Goal: Task Accomplishment & Management: Complete application form

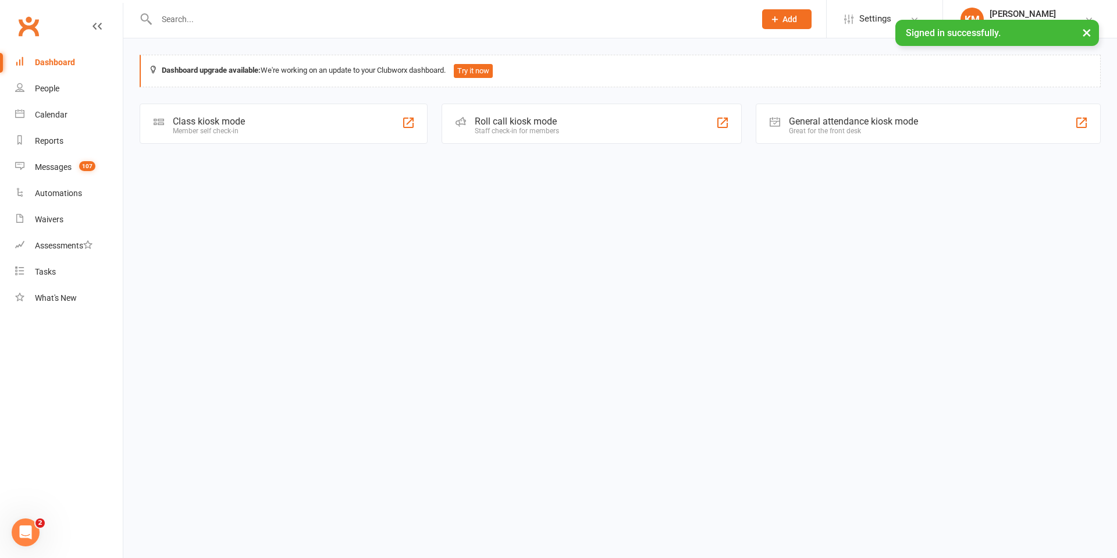
click at [190, 19] on input "text" at bounding box center [450, 19] width 594 height 16
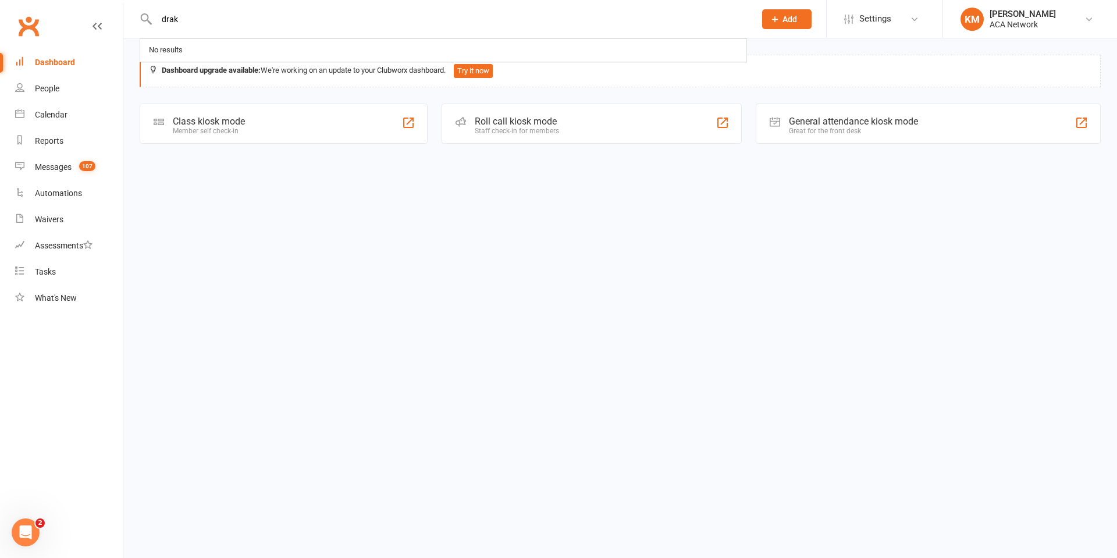
type input "[PERSON_NAME]"
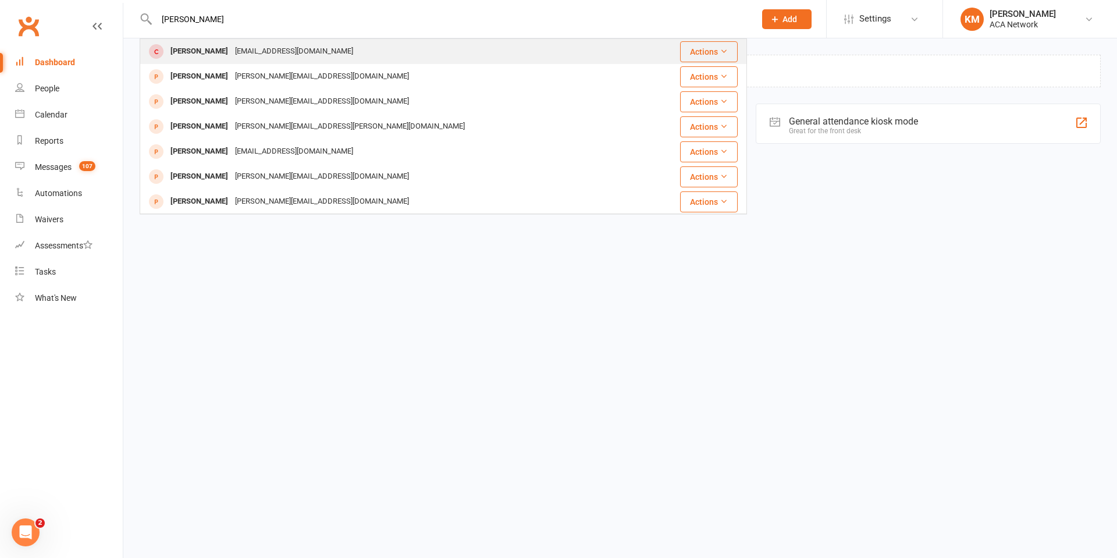
type input "[PERSON_NAME]"
click at [204, 53] on div "[PERSON_NAME]" at bounding box center [199, 51] width 65 height 17
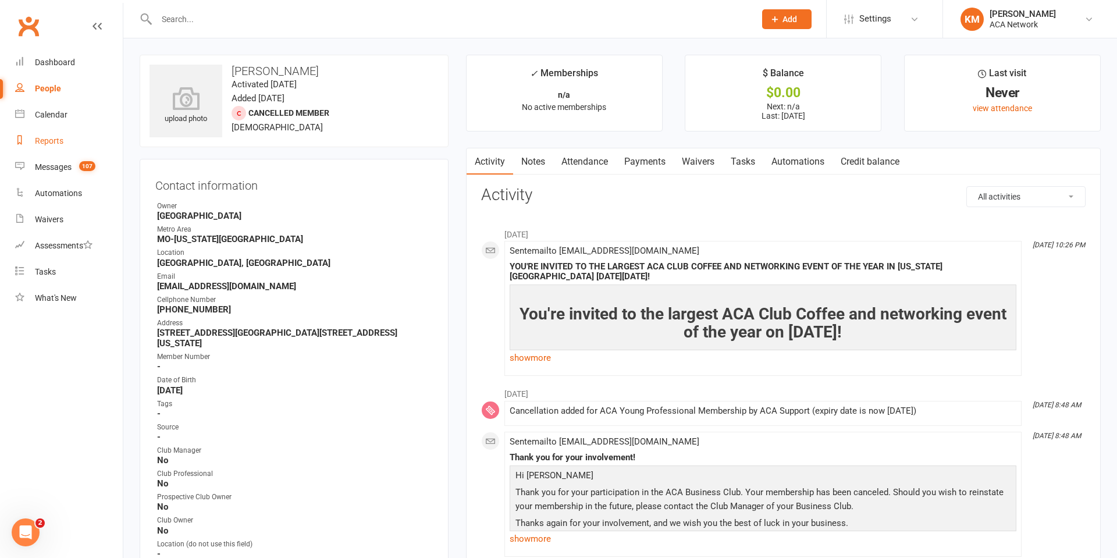
click at [50, 139] on div "Reports" at bounding box center [49, 140] width 29 height 9
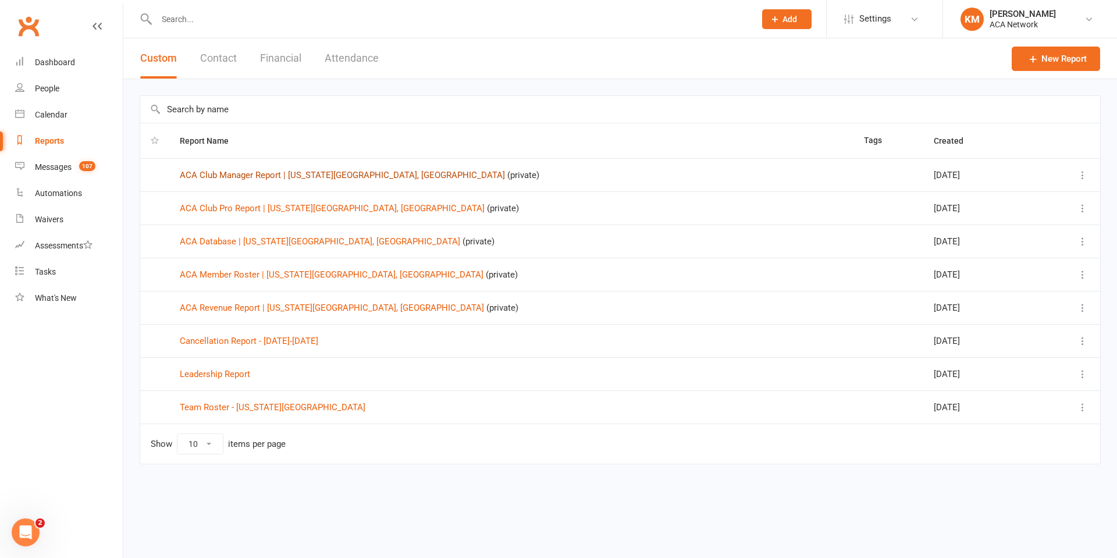
click at [228, 176] on link "ACA Club Manager Report | [US_STATE][GEOGRAPHIC_DATA], [GEOGRAPHIC_DATA]" at bounding box center [342, 175] width 325 height 10
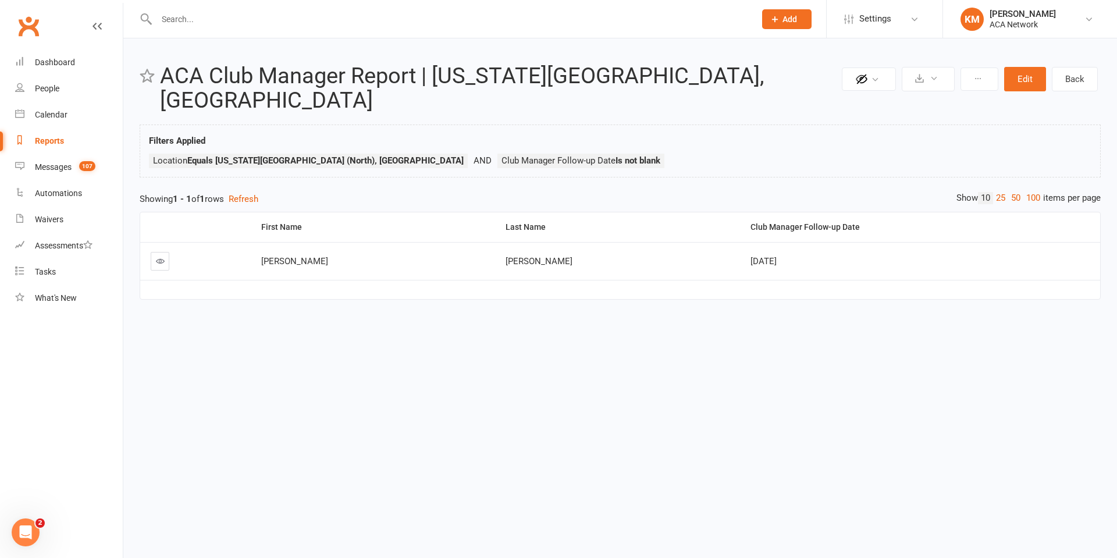
click at [45, 139] on div "Reports" at bounding box center [49, 140] width 29 height 9
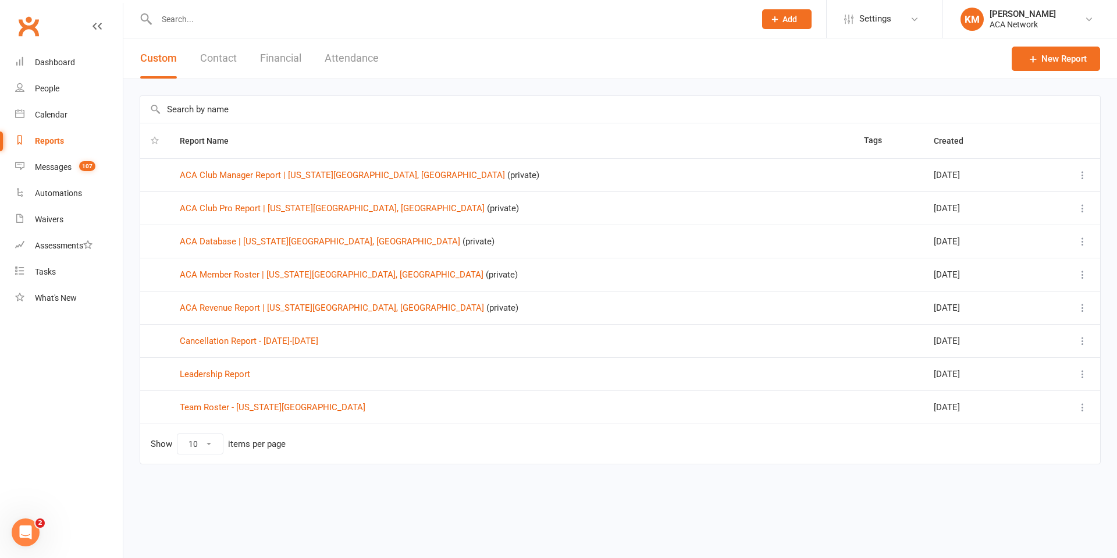
drag, startPoint x: 556, startPoint y: 268, endPoint x: 784, endPoint y: 20, distance: 337.3
click at [784, 20] on ui-view "Prospect Member Non-attending contact Add Settings Event Templates Appointment …" at bounding box center [558, 250] width 1117 height 494
click at [787, 19] on span "Add" at bounding box center [790, 19] width 15 height 9
click at [755, 54] on link "Prospect" at bounding box center [775, 51] width 104 height 27
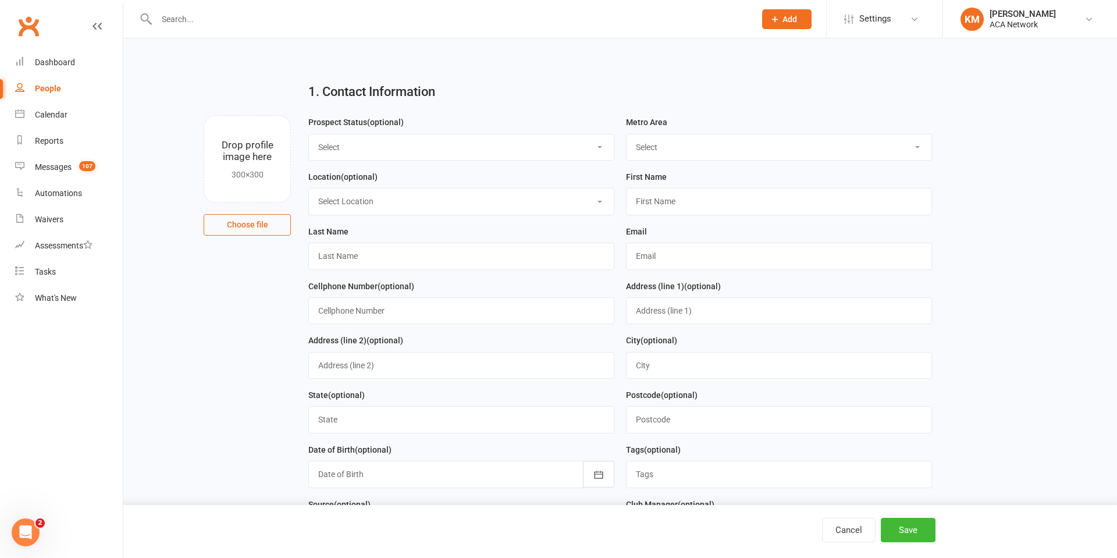
click at [356, 148] on select "Select Lead Guest Interview Not Interested" at bounding box center [461, 147] width 305 height 26
select select "Interview"
click at [309, 134] on select "Select Lead Guest Interview Not Interested" at bounding box center [461, 147] width 305 height 26
click at [345, 203] on select "Select Location ACA Global Business Club ACA Rookie Club [GEOGRAPHIC_DATA], [GE…" at bounding box center [461, 202] width 305 height 26
select select "11"
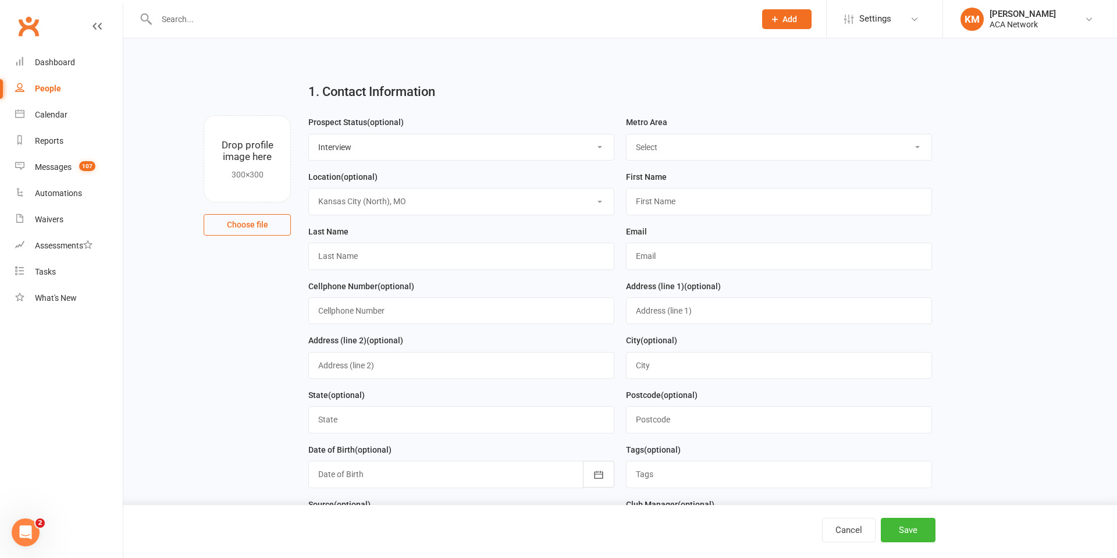
click at [309, 190] on select "Select Location ACA Global Business Club ACA Rookie Club [GEOGRAPHIC_DATA], [GE…" at bounding box center [461, 202] width 305 height 26
click at [667, 144] on select "Select ACA AL-[GEOGRAPHIC_DATA] [GEOGRAPHIC_DATA]-Mobile [GEOGRAPHIC_DATA]-Ft. …" at bounding box center [779, 147] width 305 height 26
select select "MO-[US_STATE][GEOGRAPHIC_DATA]"
click at [627, 134] on select "Select ACA AL-[GEOGRAPHIC_DATA] [GEOGRAPHIC_DATA]-Mobile [GEOGRAPHIC_DATA]-Ft. …" at bounding box center [779, 147] width 305 height 26
click at [648, 199] on input "text" at bounding box center [779, 201] width 306 height 27
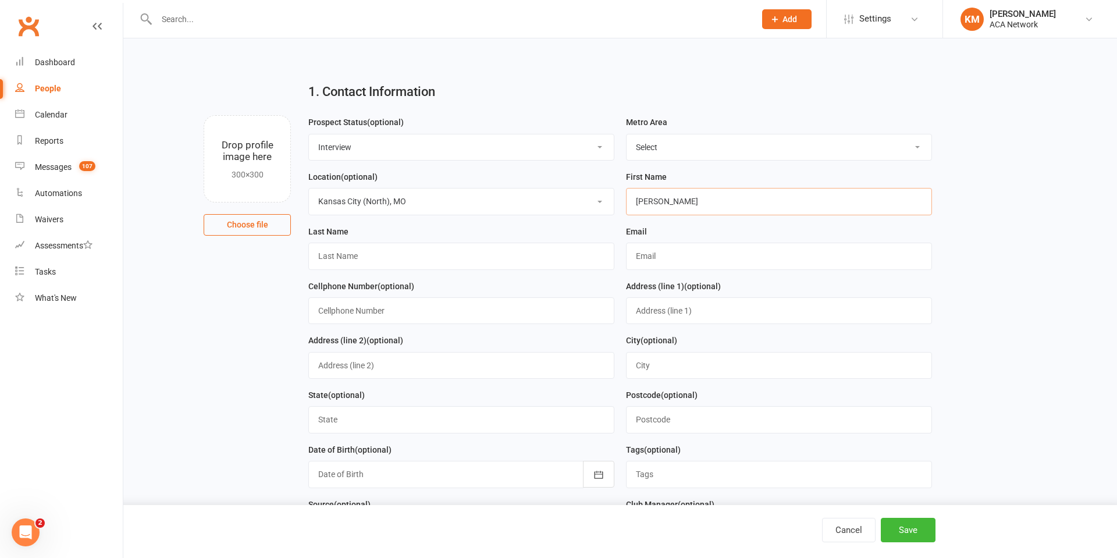
type input "[PERSON_NAME]"
click at [335, 262] on input "text" at bounding box center [461, 256] width 306 height 27
type input "[PERSON_NAME]"
click at [333, 312] on input "text" at bounding box center [461, 310] width 306 height 27
type input "8165090463"
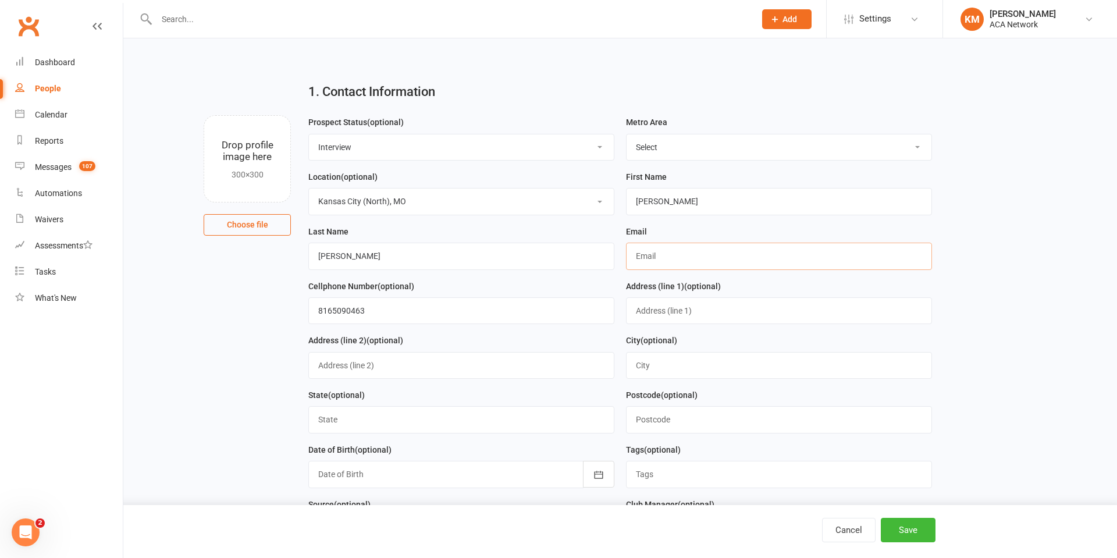
click at [641, 259] on input "text" at bounding box center [779, 256] width 306 height 27
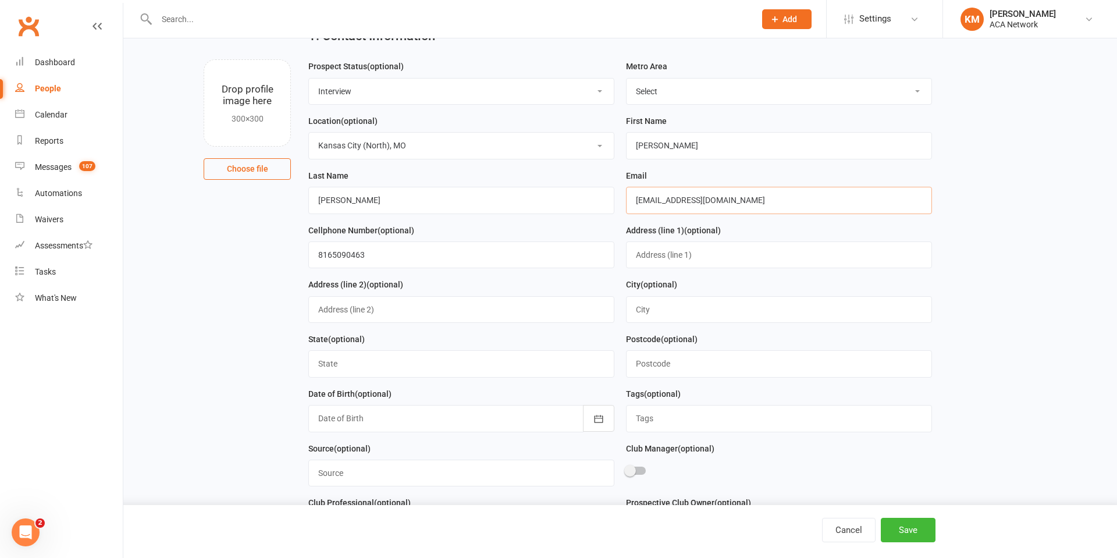
scroll to position [73, 0]
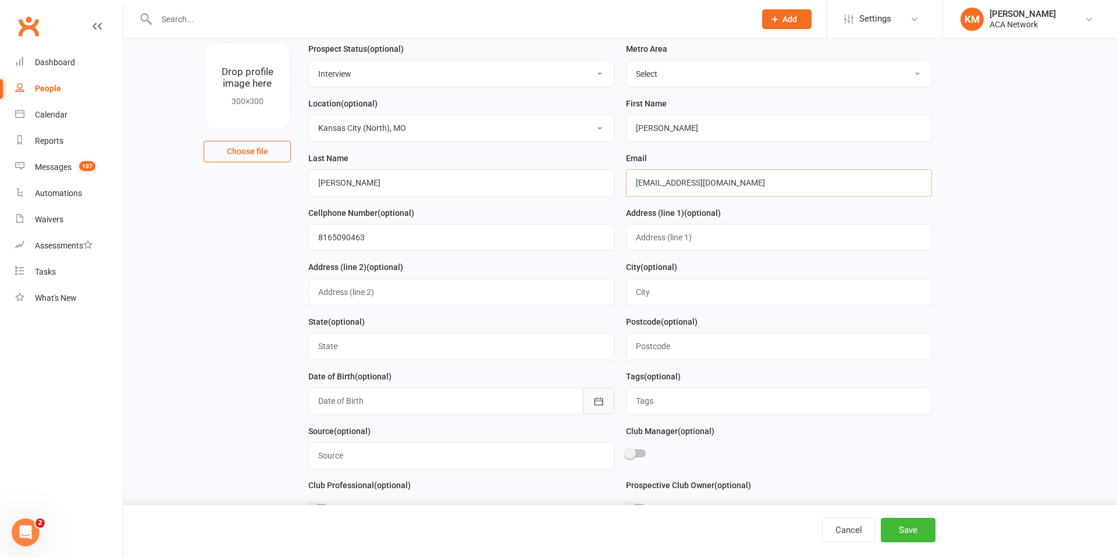
type input "[EMAIL_ADDRESS][DOMAIN_NAME]"
drag, startPoint x: 601, startPoint y: 405, endPoint x: 490, endPoint y: 414, distance: 110.9
click at [600, 405] on icon "button" at bounding box center [598, 402] width 9 height 8
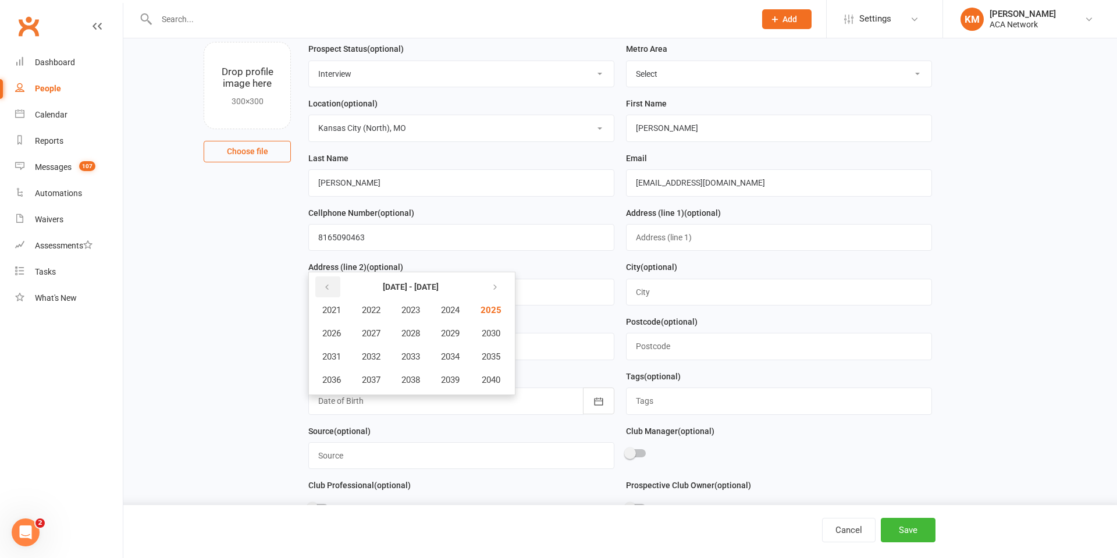
click at [328, 287] on icon "button" at bounding box center [327, 287] width 8 height 9
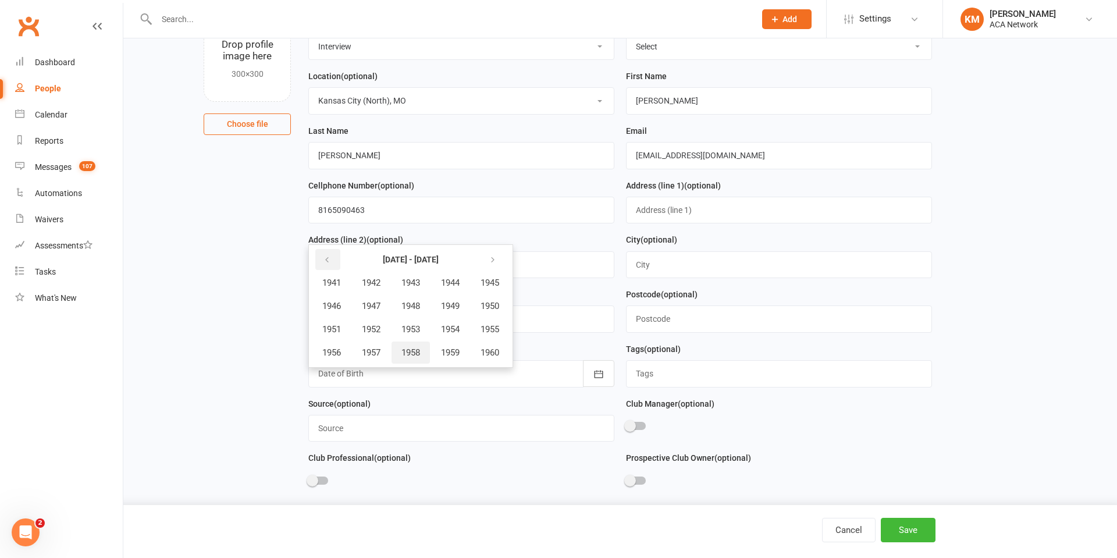
scroll to position [109, 0]
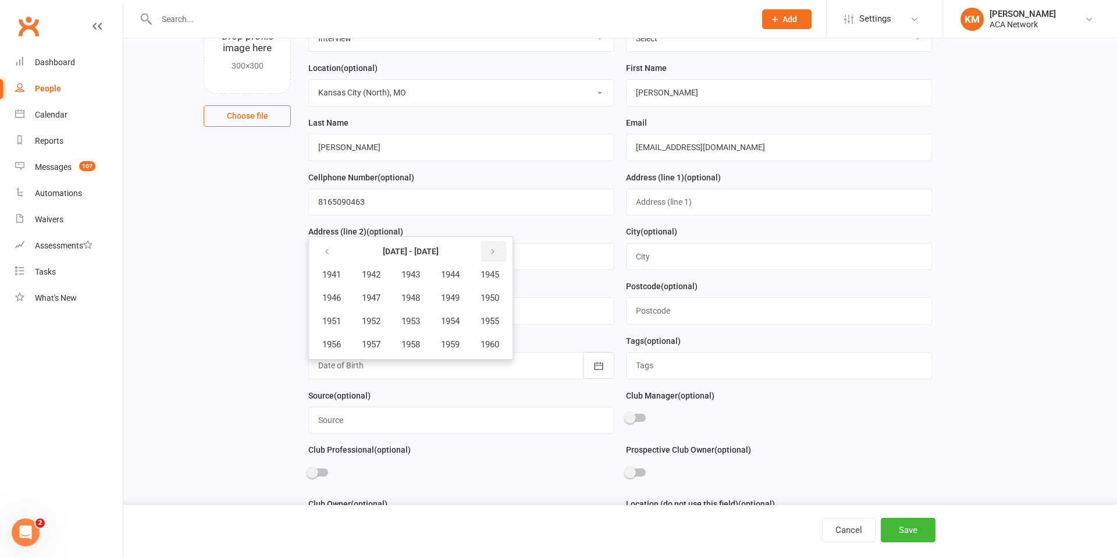
click at [497, 250] on icon "button" at bounding box center [493, 251] width 8 height 9
click at [338, 350] on span "1996" at bounding box center [331, 344] width 19 height 10
click at [470, 300] on button "June" at bounding box center [456, 298] width 62 height 22
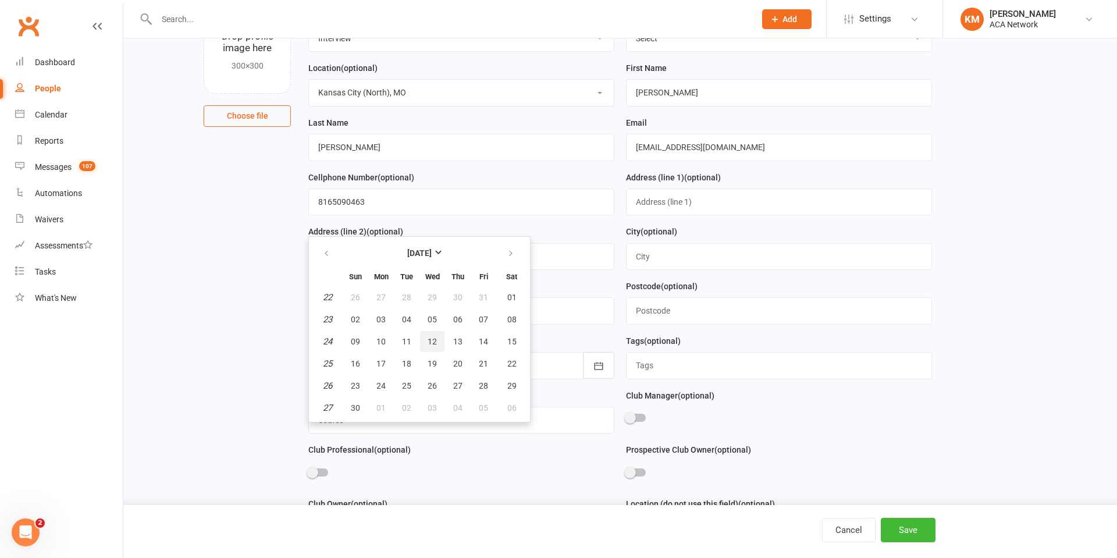
click at [433, 346] on span "12" at bounding box center [432, 341] width 9 height 9
type input "[DATE]"
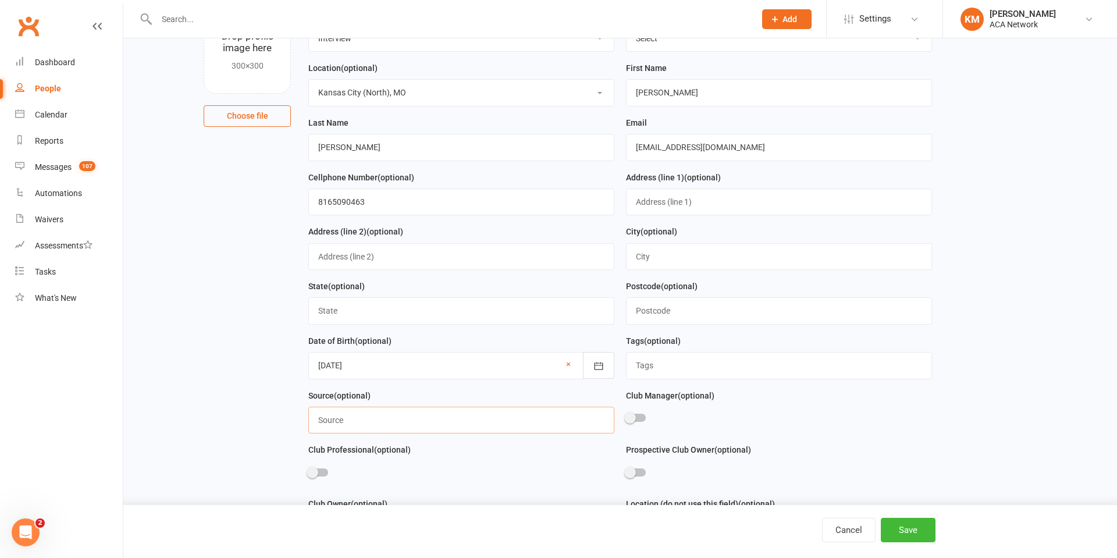
click at [346, 424] on input "text" at bounding box center [461, 420] width 306 height 27
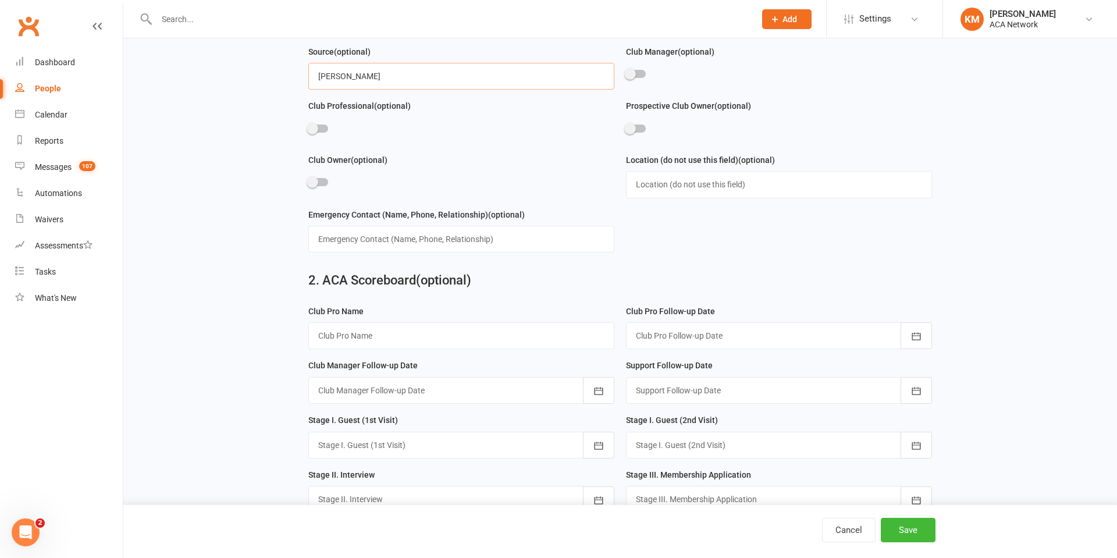
scroll to position [471, 0]
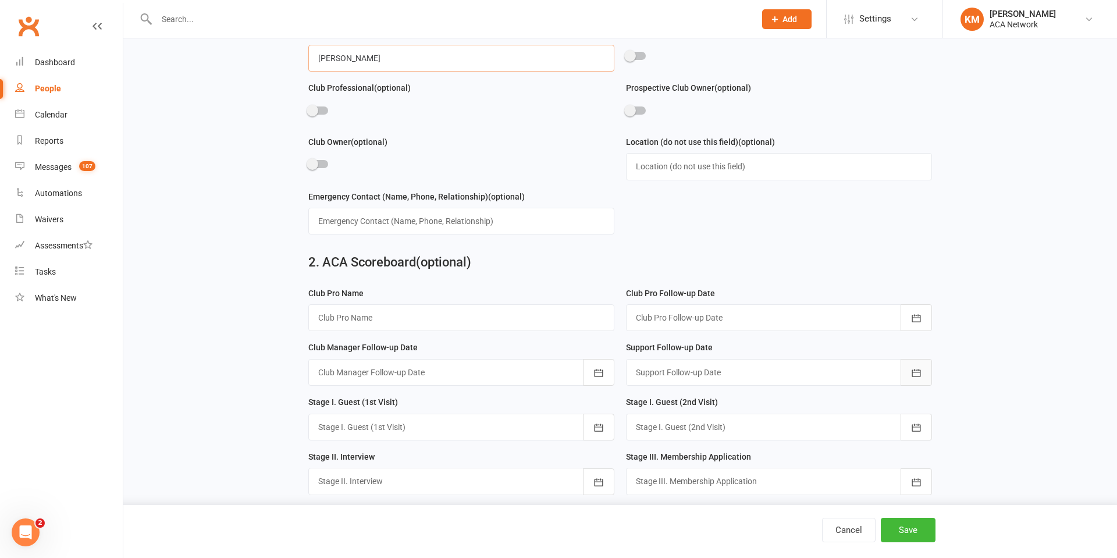
type input "[PERSON_NAME]"
click at [917, 379] on icon "button" at bounding box center [917, 373] width 12 height 12
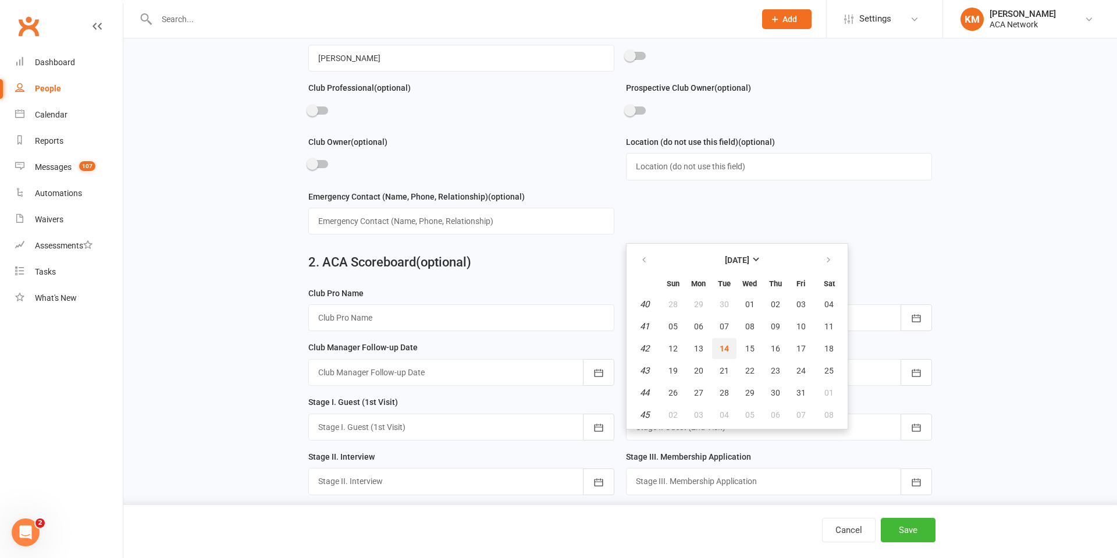
click at [734, 357] on button "14" at bounding box center [724, 348] width 24 height 21
type input "[DATE]"
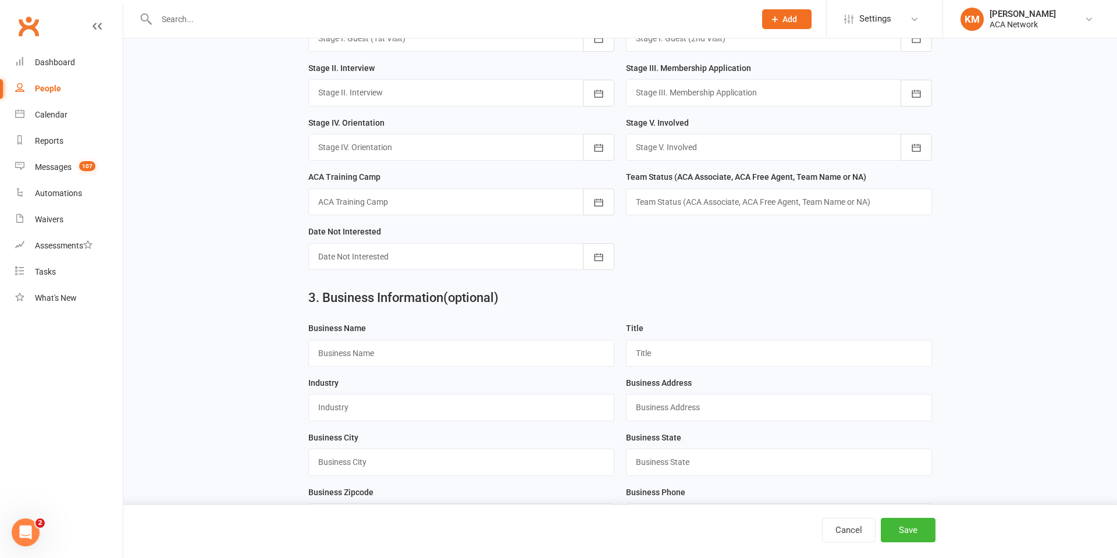
scroll to position [860, 0]
click at [391, 366] on input "text" at bounding box center [461, 352] width 306 height 27
type input "Easy Action Social Media"
click at [656, 363] on input "text" at bounding box center [779, 352] width 306 height 27
type input "Owner"
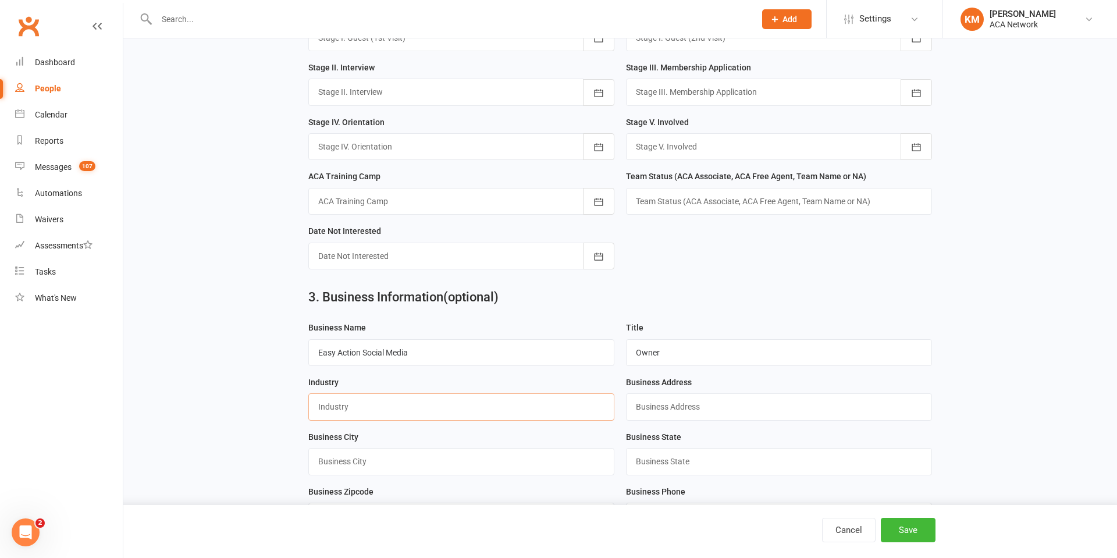
click at [367, 418] on input "text" at bounding box center [461, 406] width 306 height 27
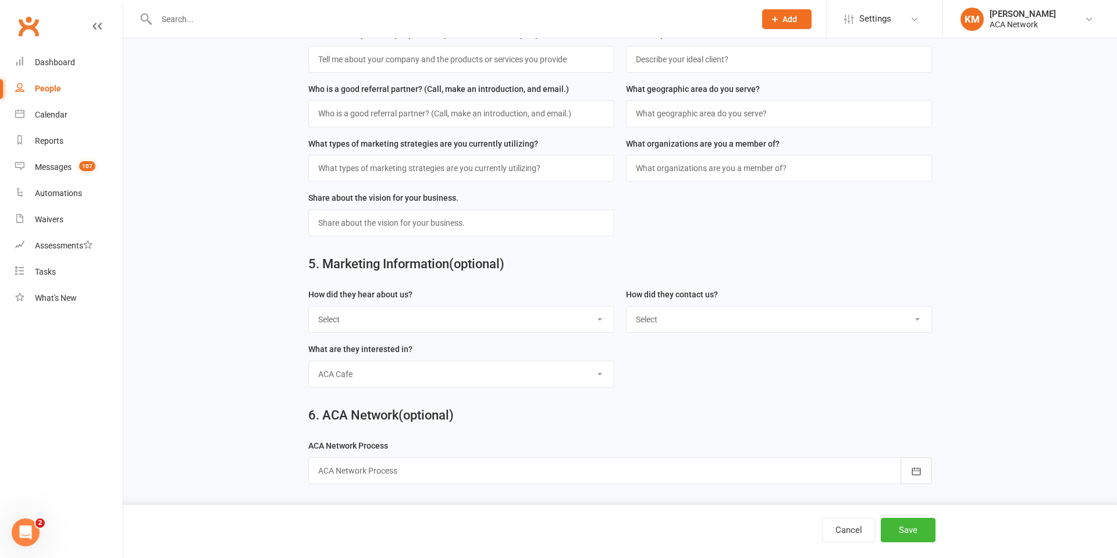
scroll to position [1541, 0]
click at [907, 528] on button "Save" at bounding box center [908, 530] width 55 height 24
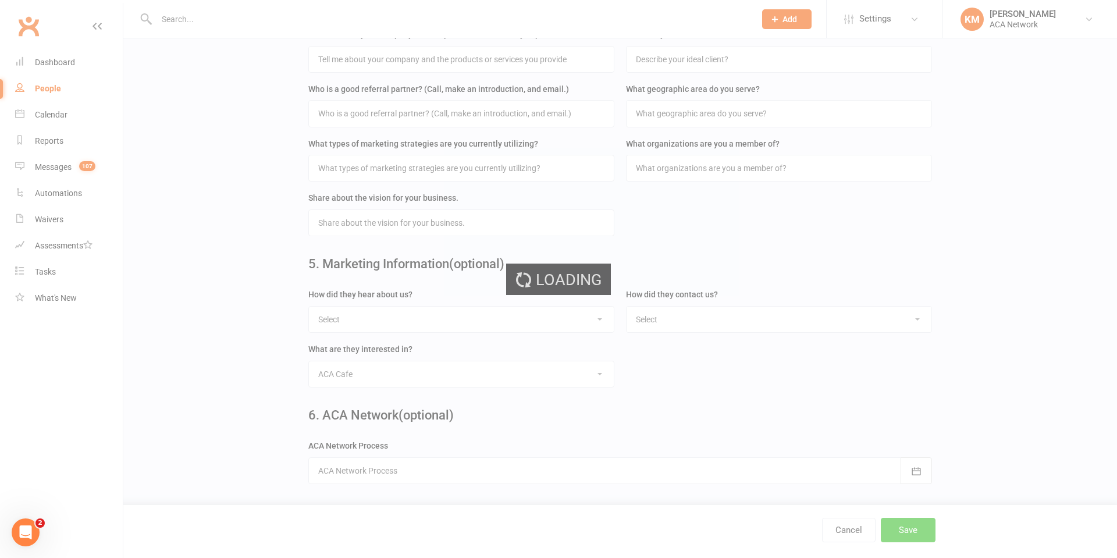
scroll to position [0, 0]
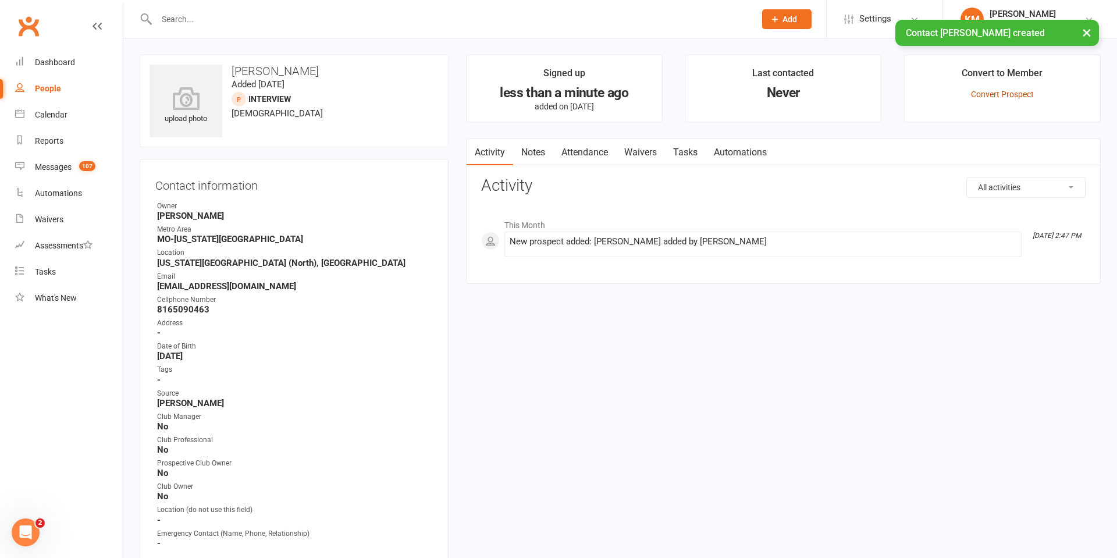
click at [994, 92] on link "Convert Prospect" at bounding box center [1002, 94] width 63 height 9
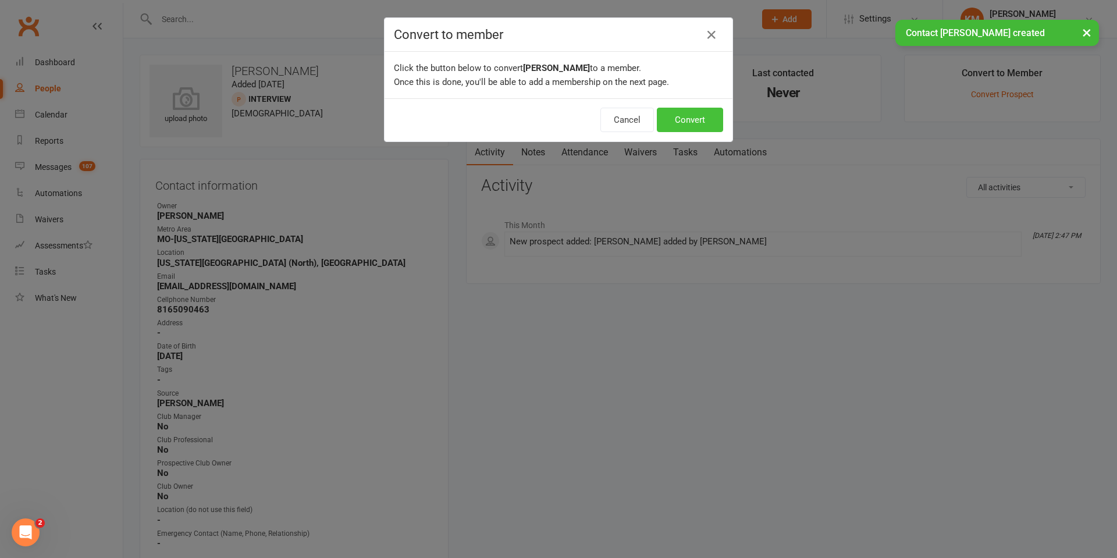
click at [691, 119] on button "Convert" at bounding box center [690, 120] width 66 height 24
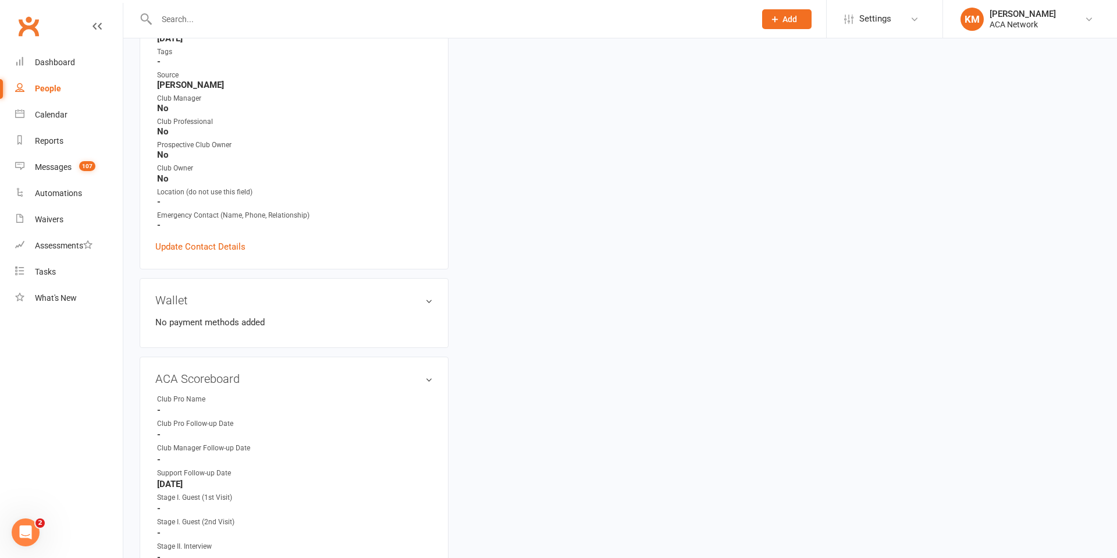
scroll to position [342, 0]
click at [413, 375] on link "edit" at bounding box center [412, 378] width 14 height 10
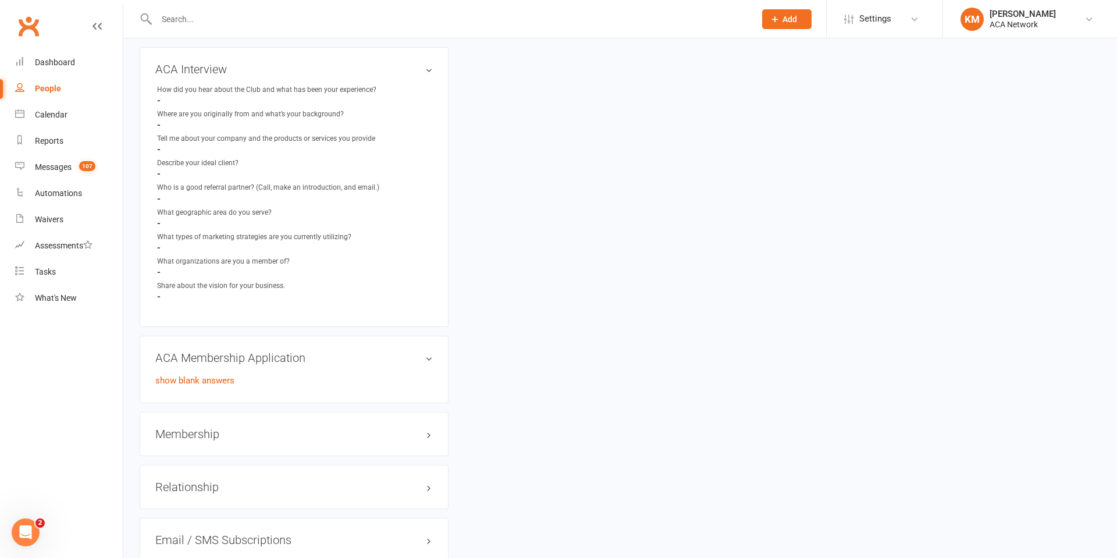
scroll to position [1179, 0]
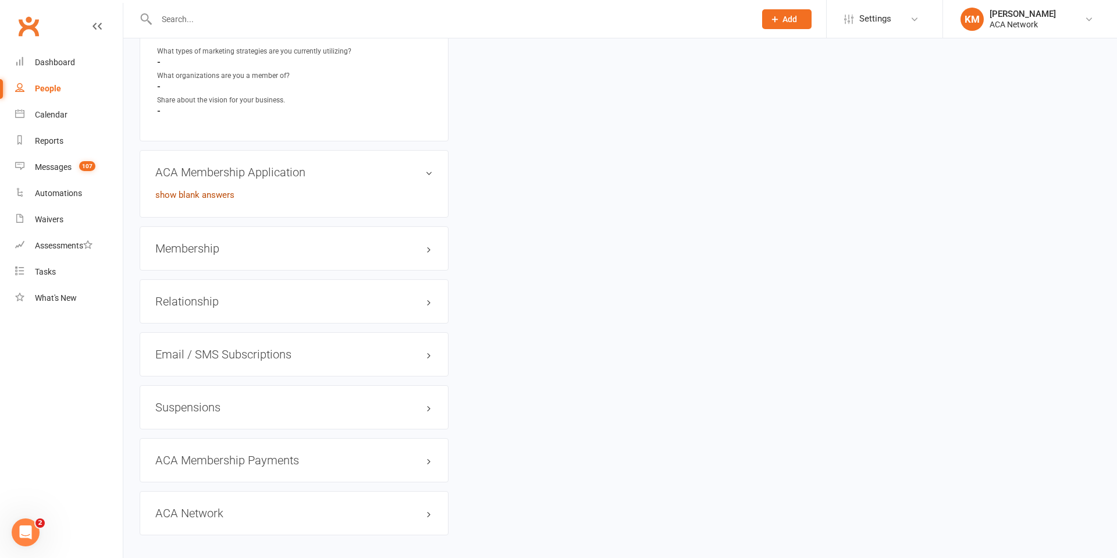
click at [215, 191] on link "show blank answers" at bounding box center [194, 195] width 79 height 10
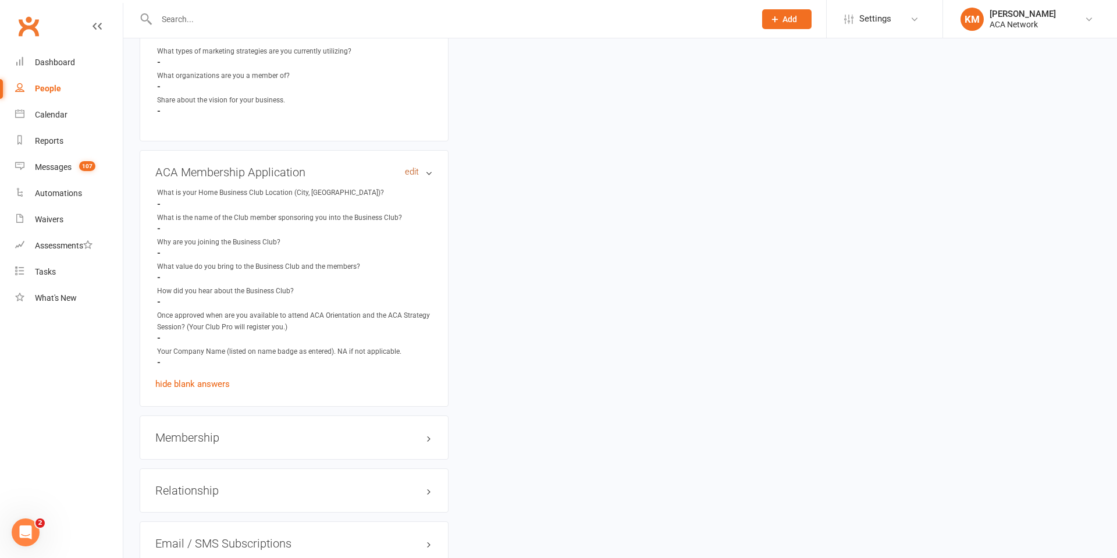
click at [407, 173] on link "edit" at bounding box center [412, 172] width 14 height 10
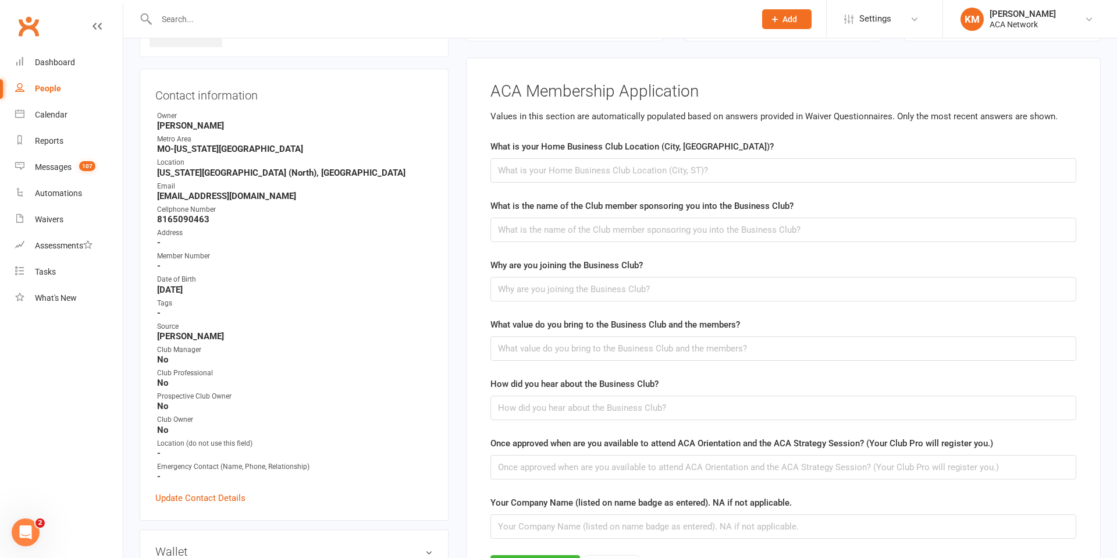
scroll to position [90, 0]
click at [597, 174] on input "text" at bounding box center [784, 171] width 586 height 24
type input "[US_STATE][GEOGRAPHIC_DATA]"
click at [551, 230] on input "text" at bounding box center [784, 230] width 586 height 24
type input "[PERSON_NAME]"
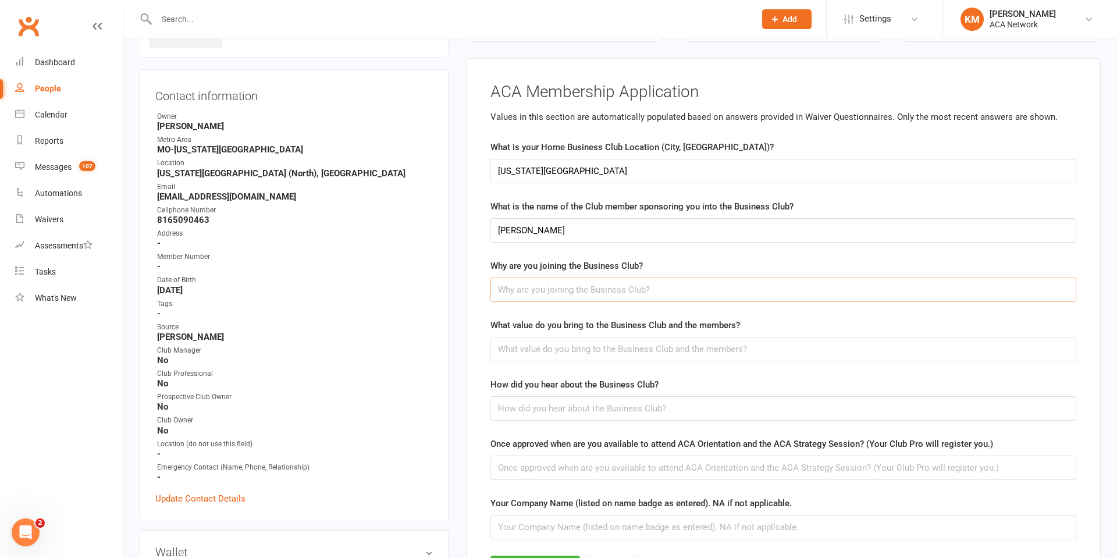
click at [534, 292] on input "text" at bounding box center [784, 290] width 586 height 24
type input "To grow your business"
click at [518, 351] on input "text" at bounding box center [784, 349] width 586 height 24
type input "Expertise on social media strategy and implementation"
click at [499, 408] on input "text" at bounding box center [784, 408] width 586 height 24
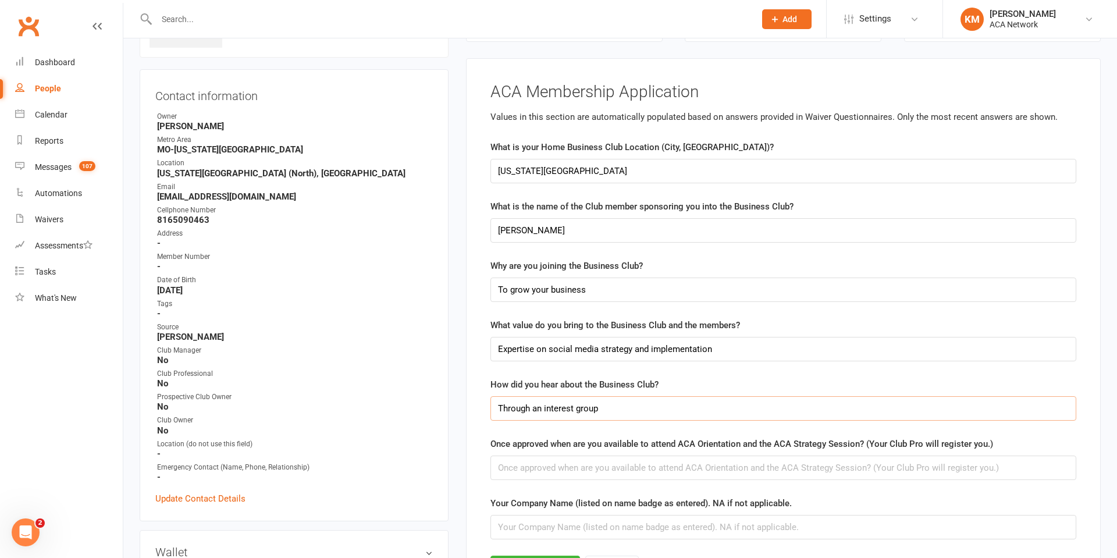
type input "Through an interest group"
click at [505, 467] on input "text" at bounding box center [784, 468] width 586 height 24
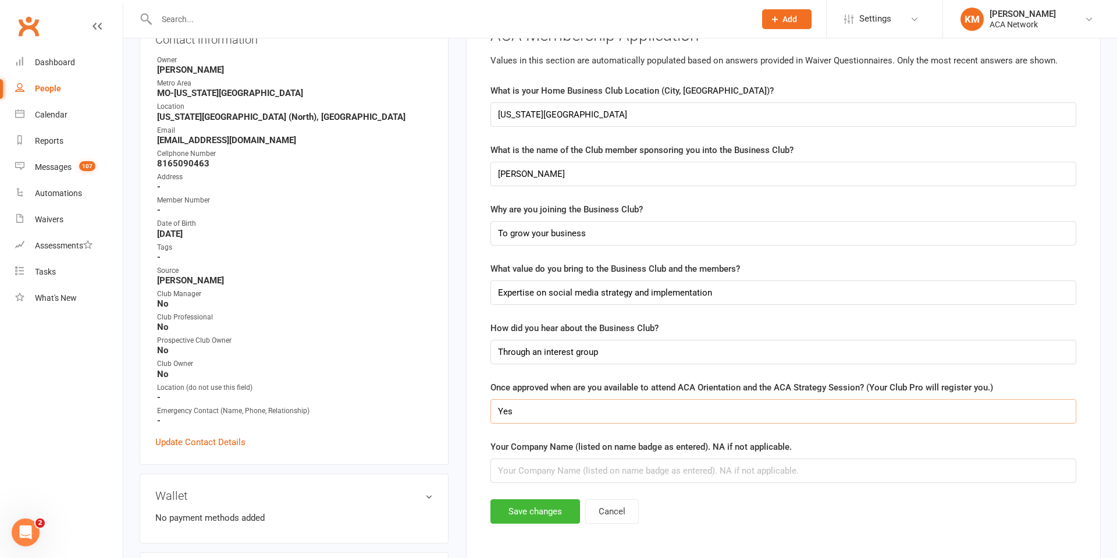
scroll to position [191, 0]
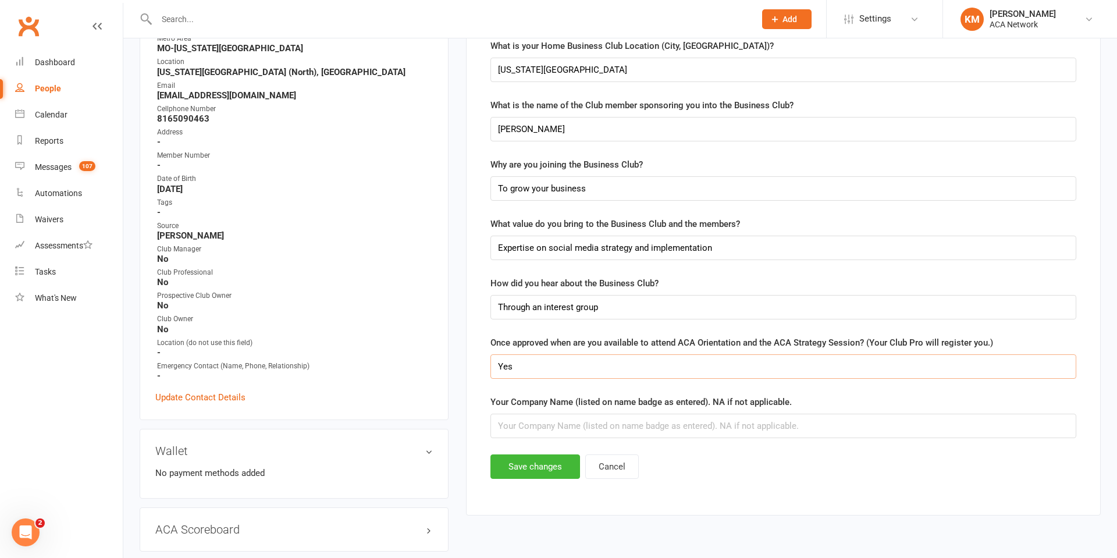
type input "Yes"
click at [539, 426] on input "text" at bounding box center [784, 426] width 586 height 24
type input "Easy Action Social Media"
click at [536, 470] on button "Save changes" at bounding box center [536, 466] width 90 height 24
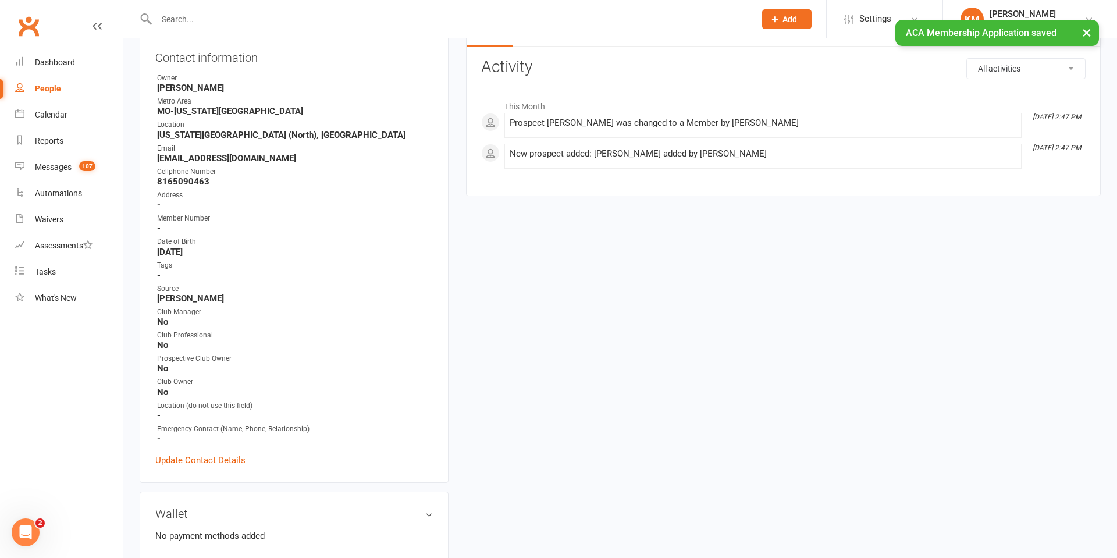
scroll to position [0, 0]
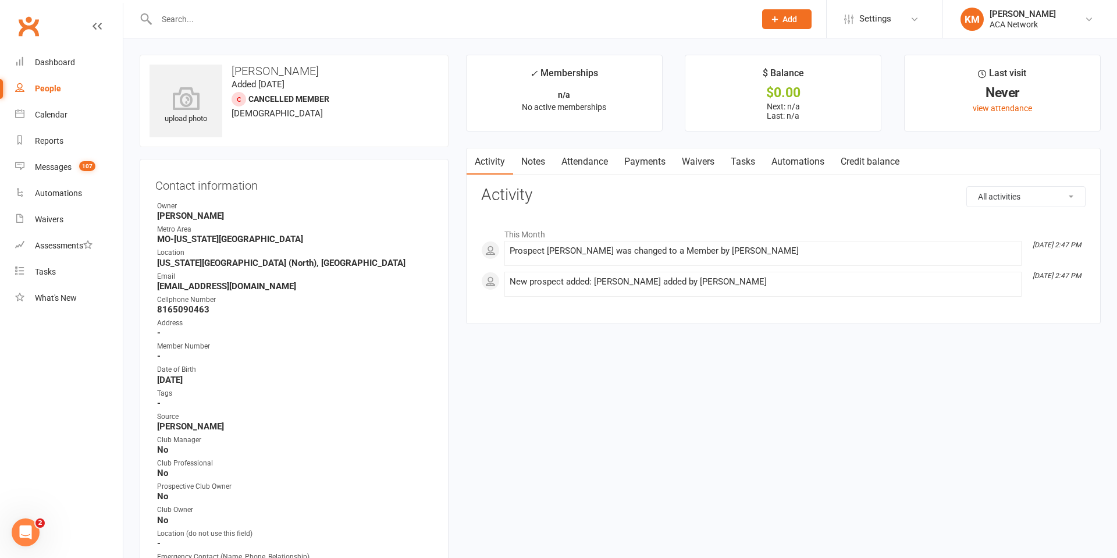
click at [526, 163] on link "Notes" at bounding box center [533, 161] width 40 height 27
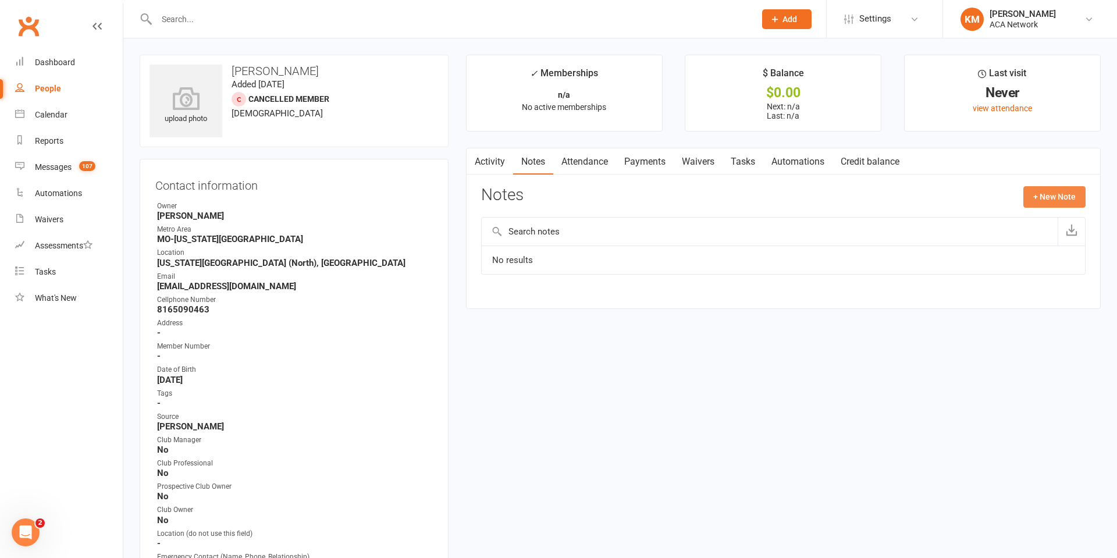
click at [1039, 200] on button "+ New Note" at bounding box center [1055, 196] width 62 height 21
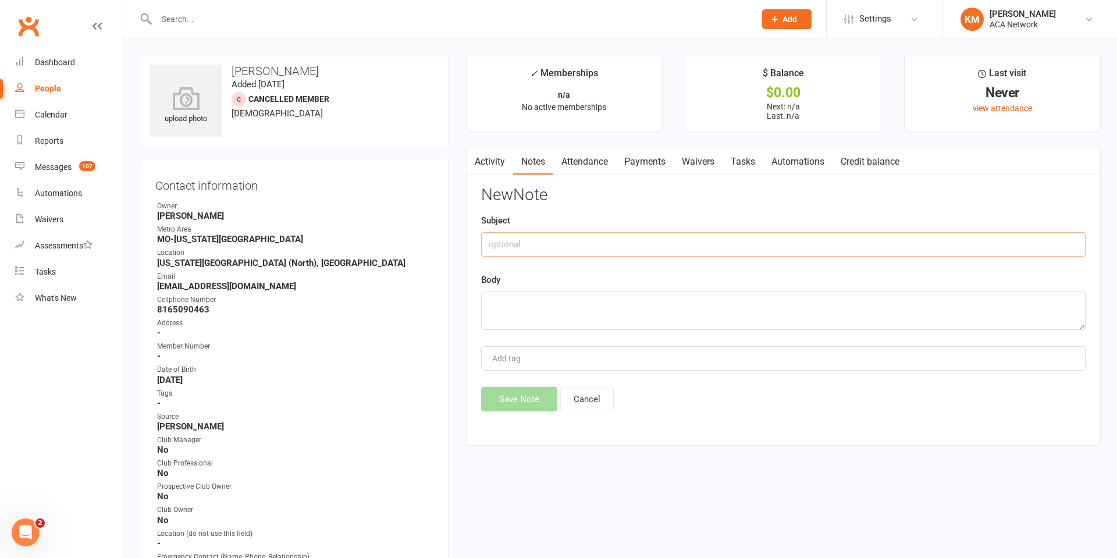
click at [518, 240] on input "text" at bounding box center [783, 244] width 605 height 24
type input "Waive $350"
click at [522, 308] on textarea at bounding box center [783, 311] width 605 height 38
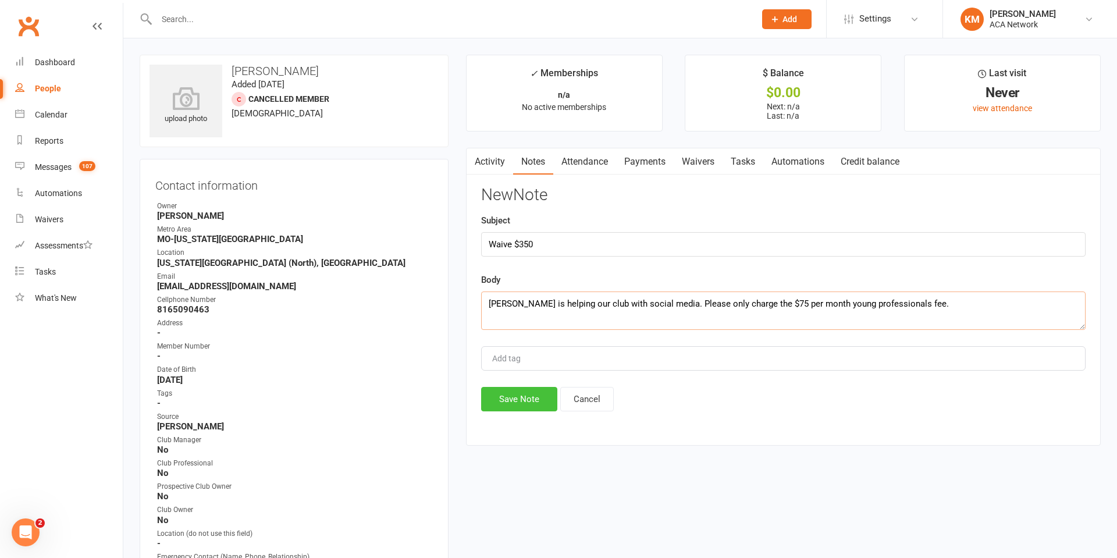
type textarea "[PERSON_NAME] is helping our club with social media. Please only charge the $75…"
click at [519, 401] on button "Save Note" at bounding box center [519, 399] width 76 height 24
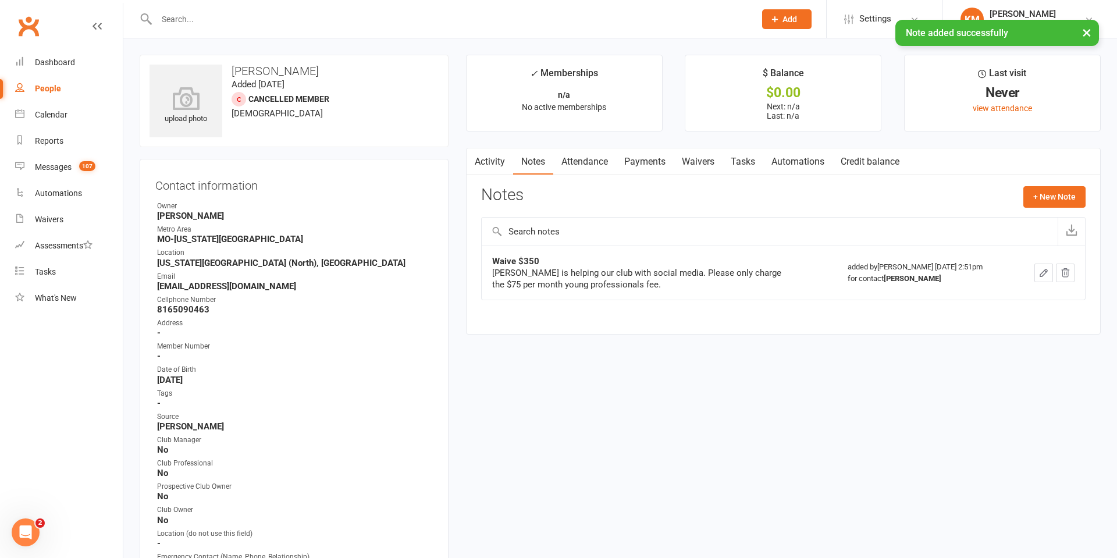
click at [693, 161] on link "Waivers" at bounding box center [698, 161] width 49 height 27
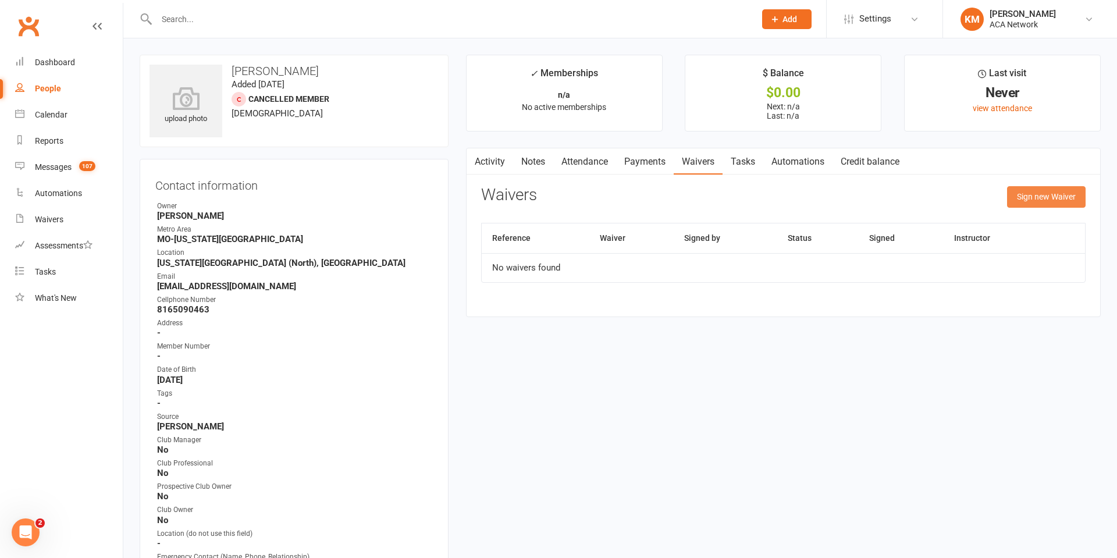
click at [1029, 191] on button "Sign new Waiver" at bounding box center [1046, 196] width 79 height 21
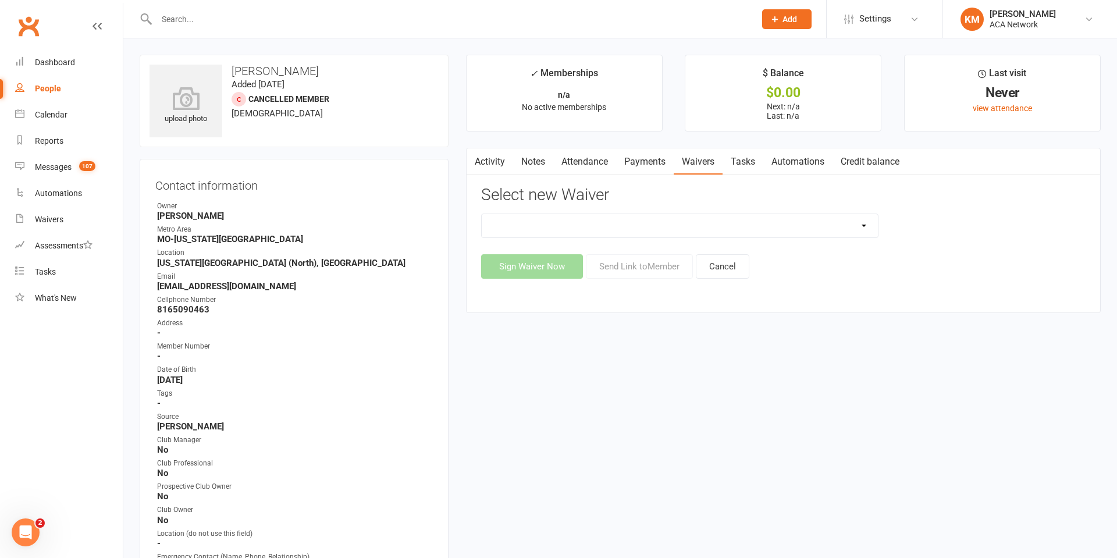
click at [862, 223] on select "ACA Business Club Membership Application ACA Membership Payment Update Form" at bounding box center [680, 225] width 396 height 23
select select "10818"
click at [482, 214] on select "ACA Business Club Membership Application ACA Membership Payment Update Form" at bounding box center [680, 225] width 396 height 23
click at [550, 267] on button "Sign Waiver Now" at bounding box center [532, 266] width 102 height 24
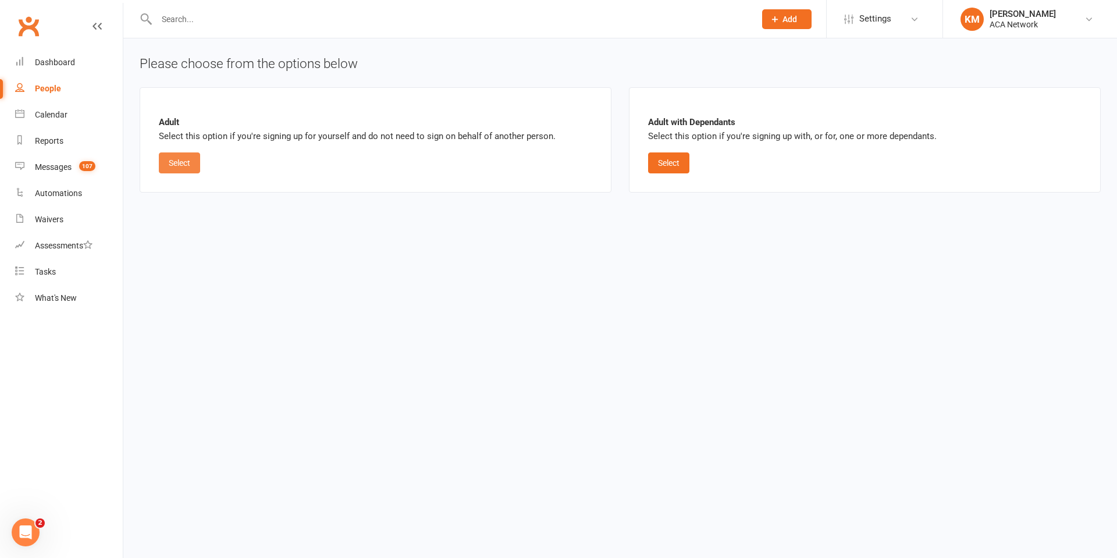
click at [177, 157] on button "Select" at bounding box center [179, 162] width 41 height 21
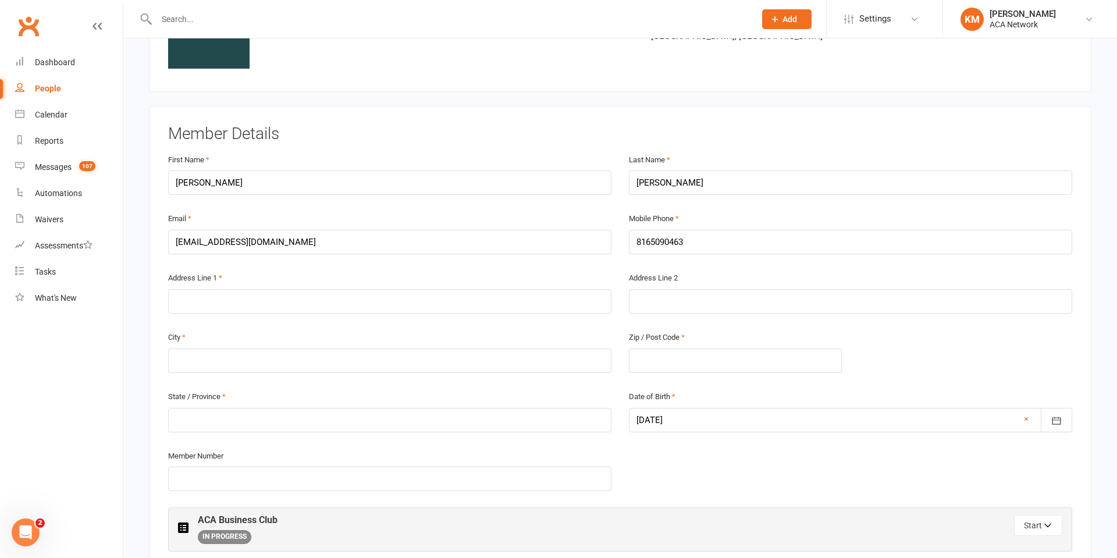
scroll to position [103, 0]
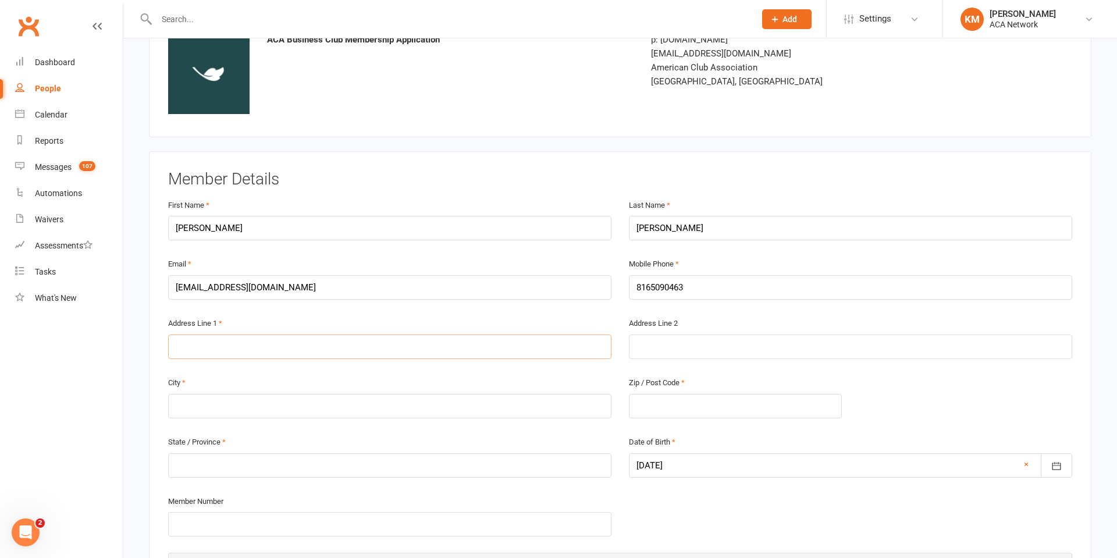
click at [207, 350] on input "text" at bounding box center [389, 347] width 443 height 24
type input "[STREET_ADDRESS][PERSON_NAME]"
click at [191, 412] on input "text" at bounding box center [389, 406] width 443 height 24
type input "K"
type input "Northmoor"
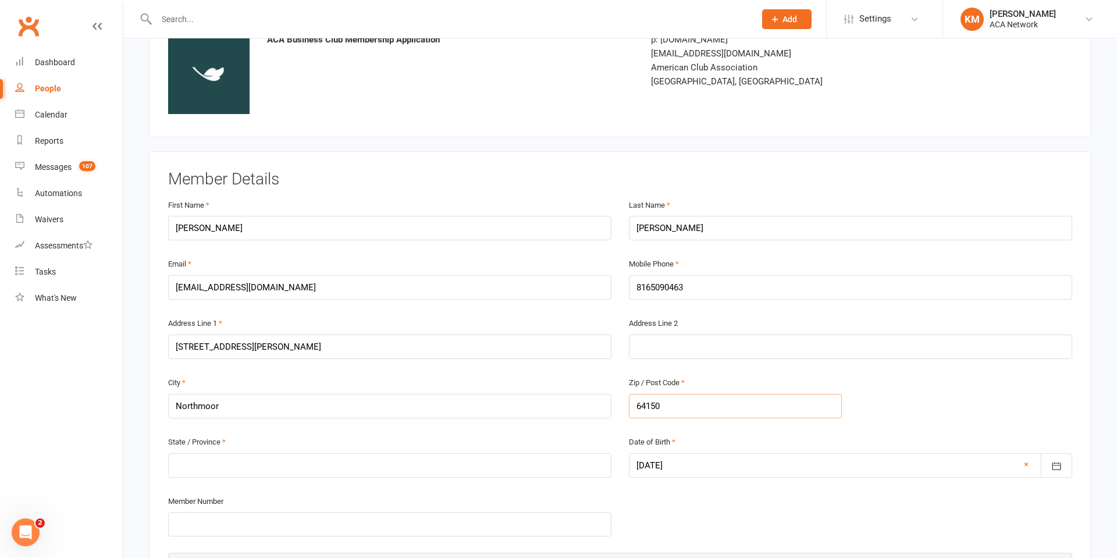
type input "64150"
click at [184, 470] on input "text" at bounding box center [389, 465] width 443 height 24
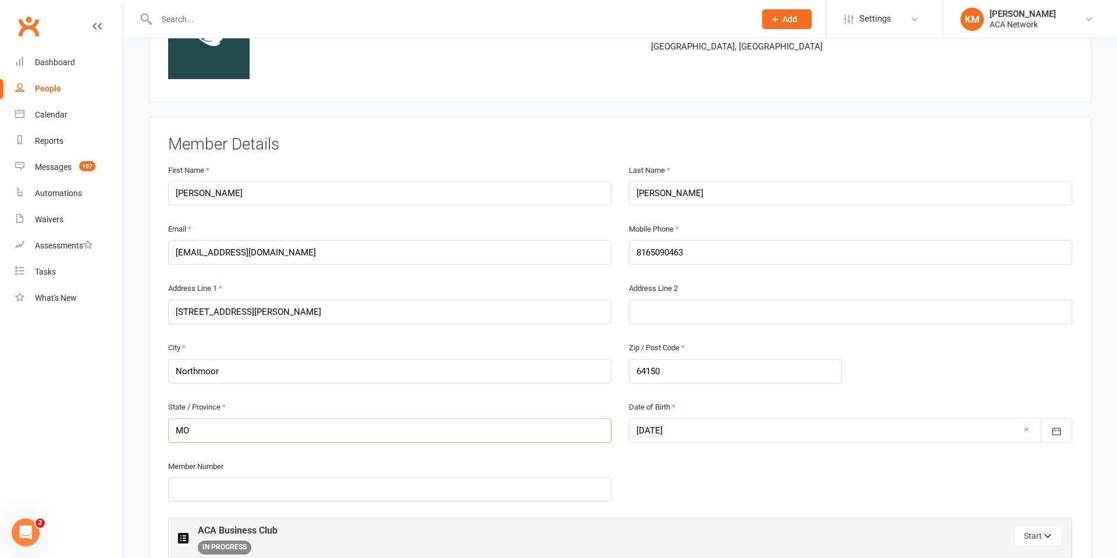
scroll to position [0, 0]
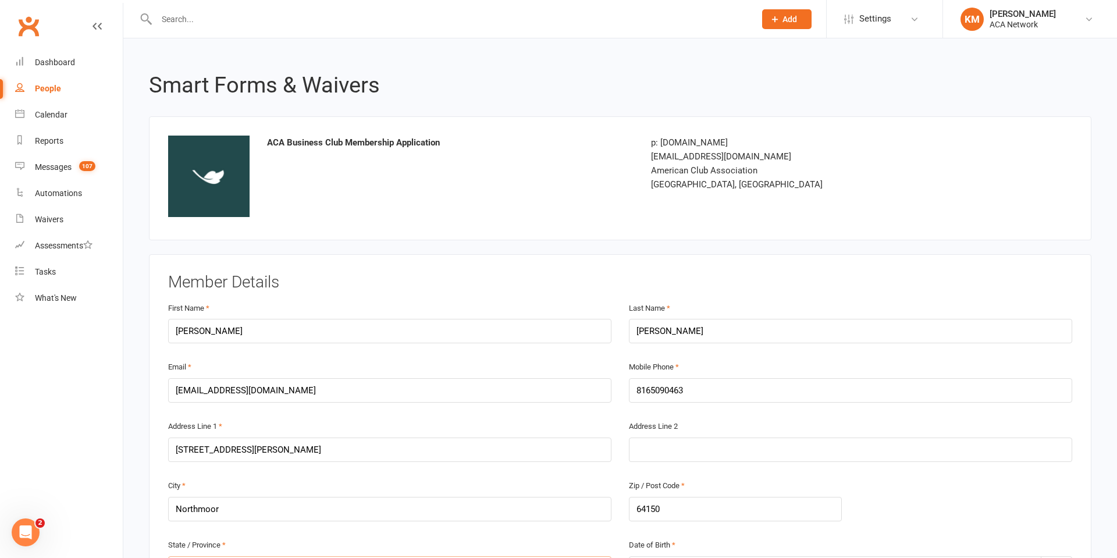
type input "MO"
click at [48, 89] on div "People" at bounding box center [48, 88] width 26 height 9
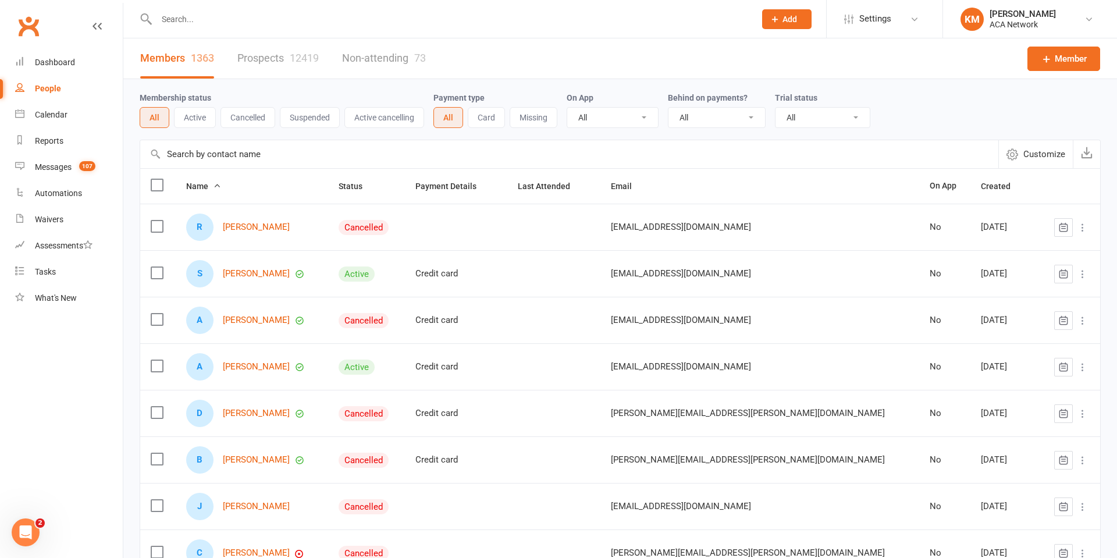
click at [177, 19] on input "text" at bounding box center [450, 19] width 594 height 16
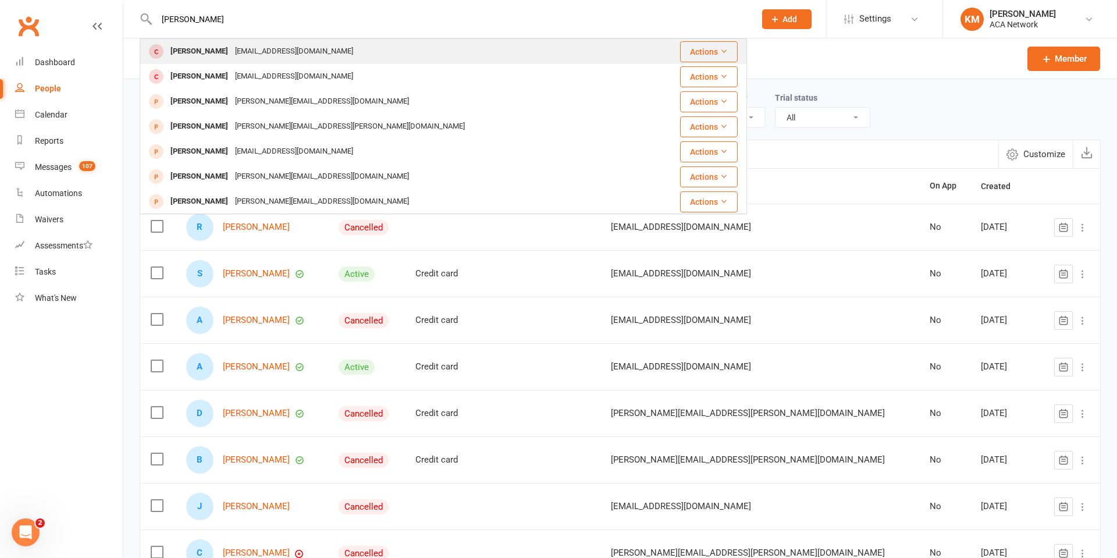
type input "[PERSON_NAME]"
click at [311, 46] on div "[EMAIL_ADDRESS][DOMAIN_NAME]" at bounding box center [294, 51] width 125 height 17
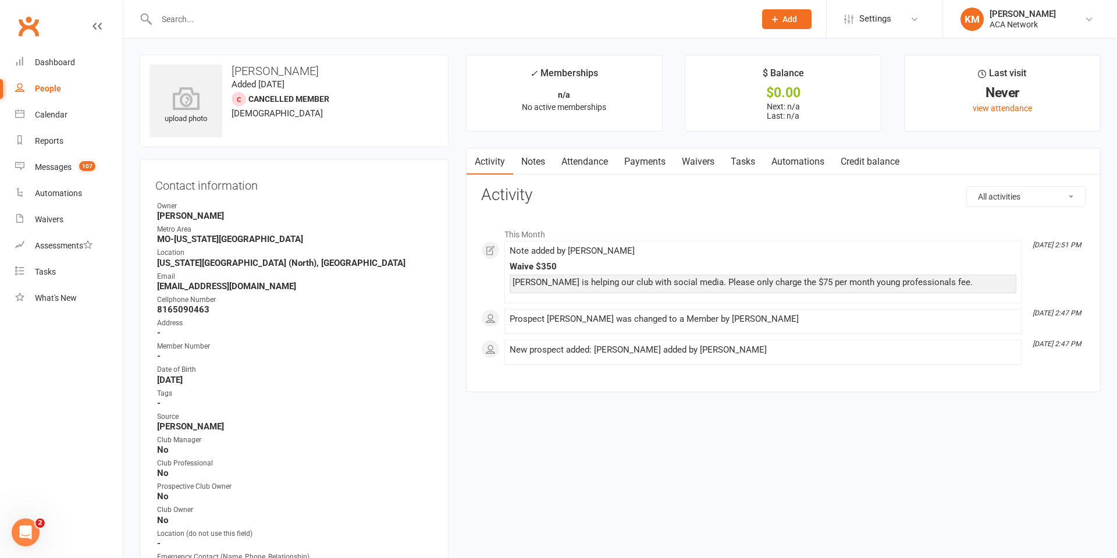
click at [699, 159] on link "Waivers" at bounding box center [698, 161] width 49 height 27
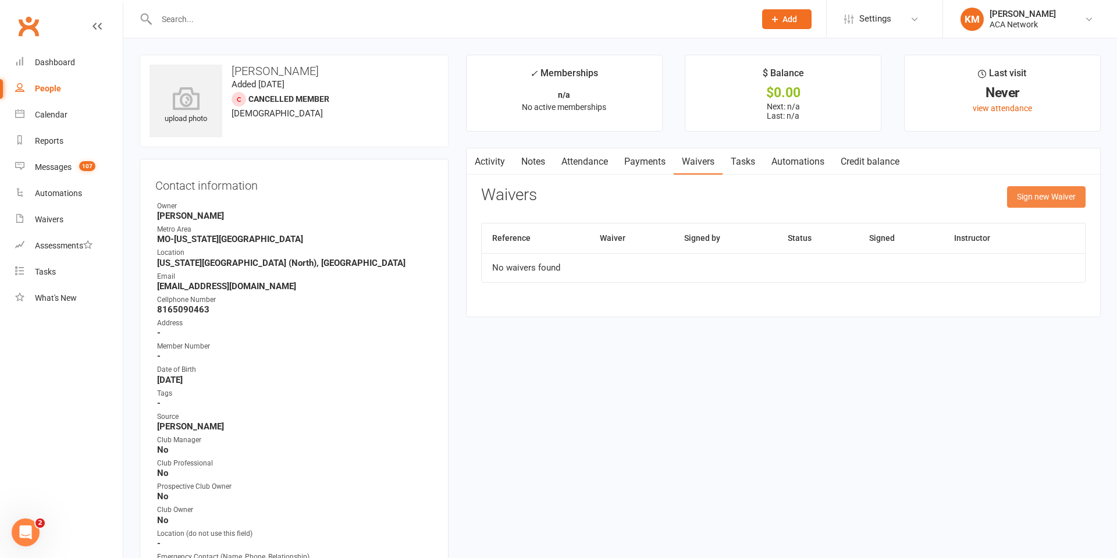
click at [1046, 200] on button "Sign new Waiver" at bounding box center [1046, 196] width 79 height 21
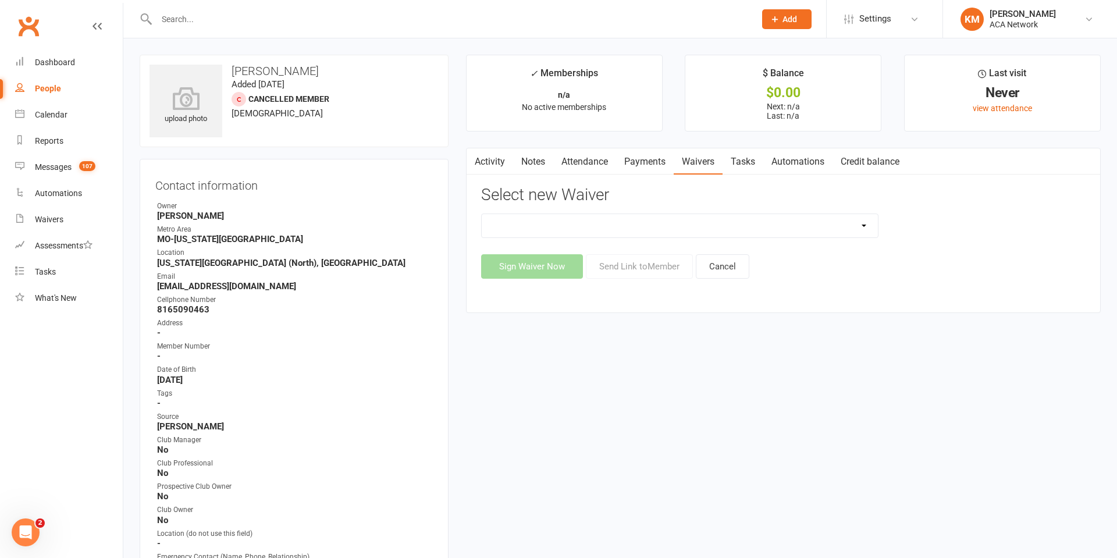
click at [855, 226] on select "ACA Business Club Membership Application ACA Membership Payment Update Form" at bounding box center [680, 225] width 396 height 23
select select "10856"
click at [482, 214] on select "ACA Business Club Membership Application ACA Membership Payment Update Form" at bounding box center [680, 225] width 396 height 23
click at [634, 268] on button "Send Link to Member" at bounding box center [639, 266] width 107 height 24
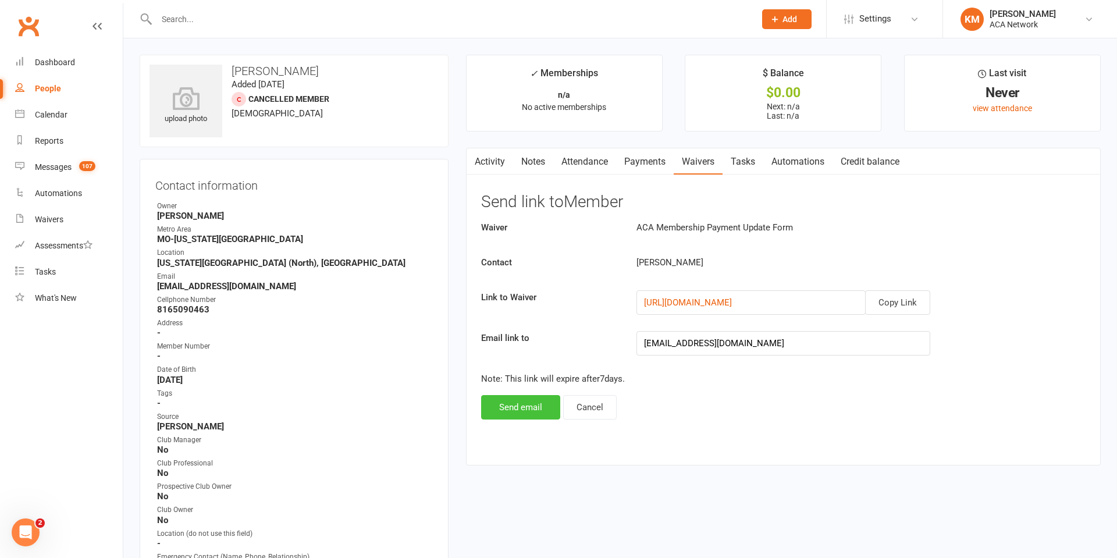
click at [535, 407] on button "Send email" at bounding box center [520, 407] width 79 height 24
